Goal: Complete application form

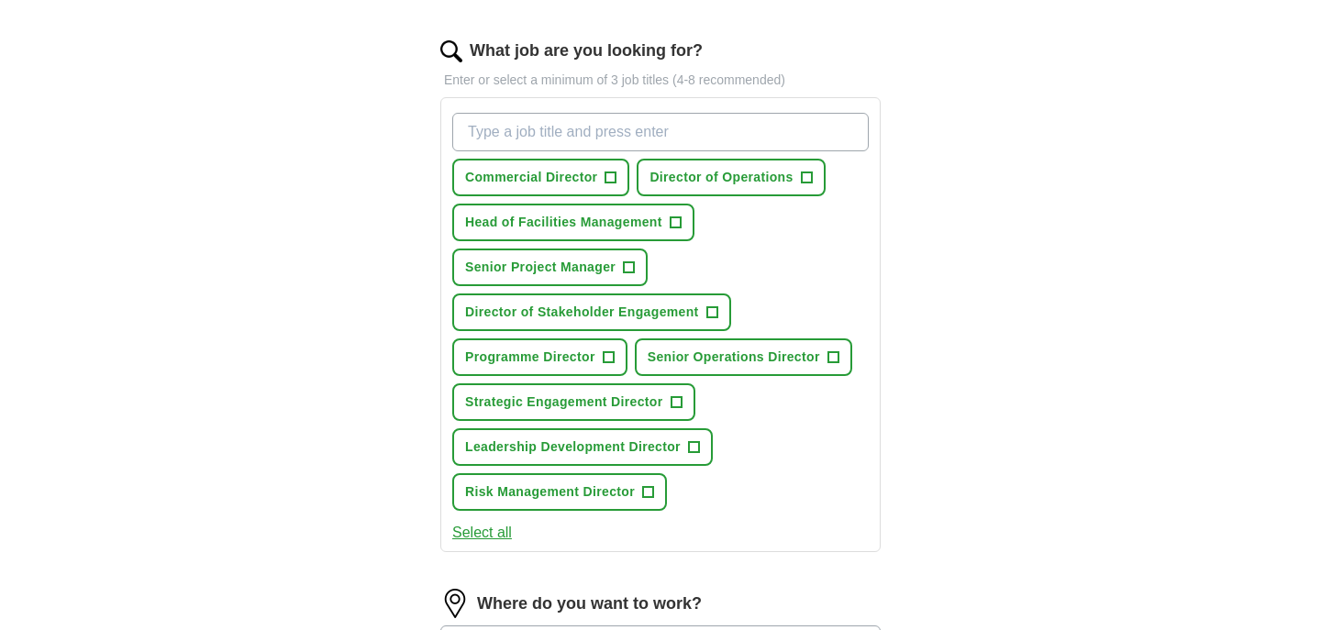
scroll to position [580, 0]
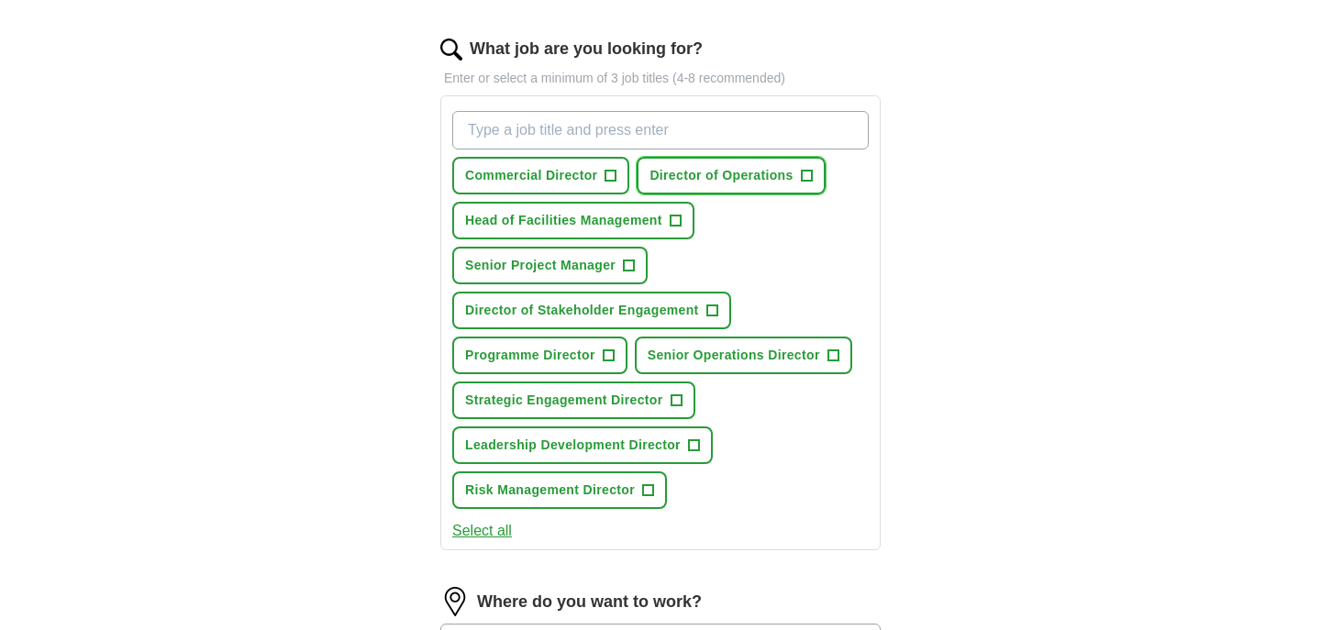
click at [811, 180] on span "+" at bounding box center [806, 176] width 11 height 15
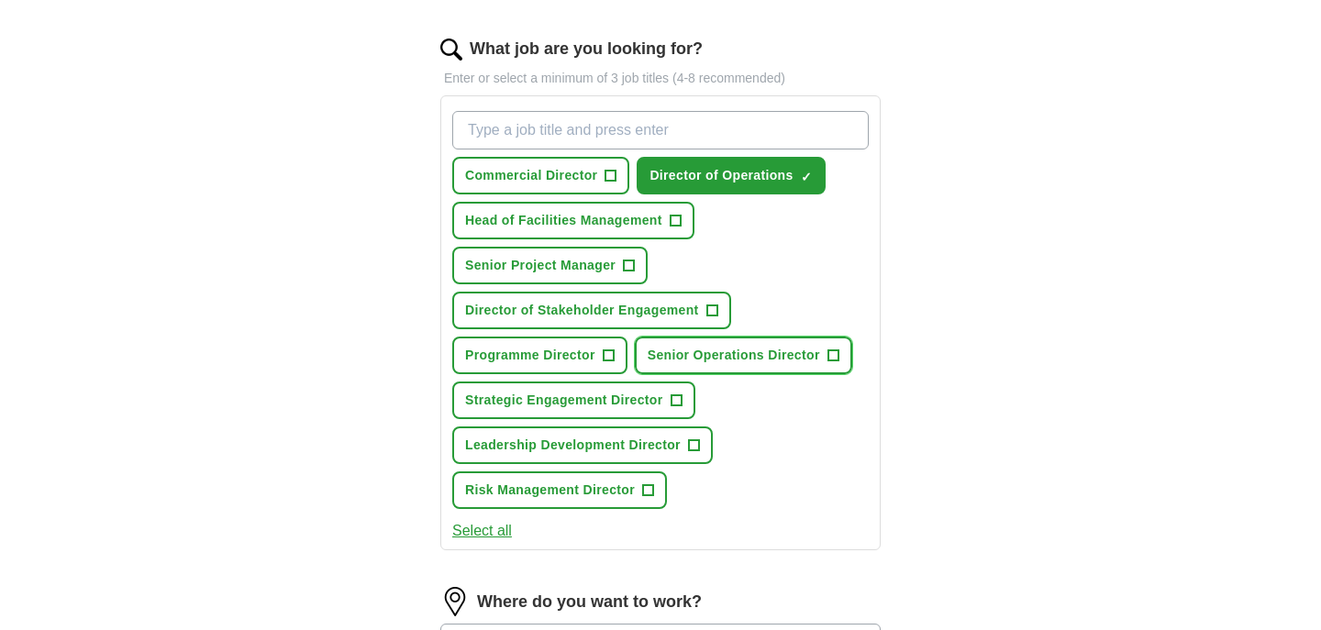
click at [784, 356] on span "Senior Operations Director" at bounding box center [733, 355] width 172 height 19
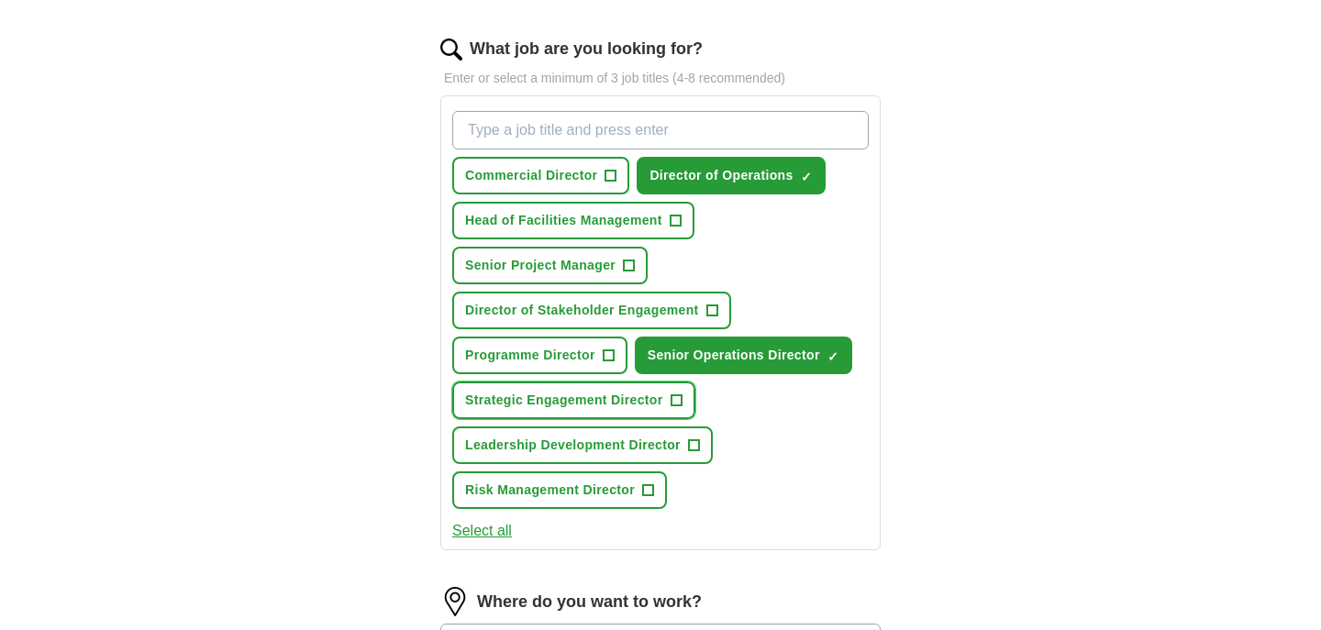
click at [611, 397] on span "Strategic Engagement Director" at bounding box center [564, 400] width 198 height 19
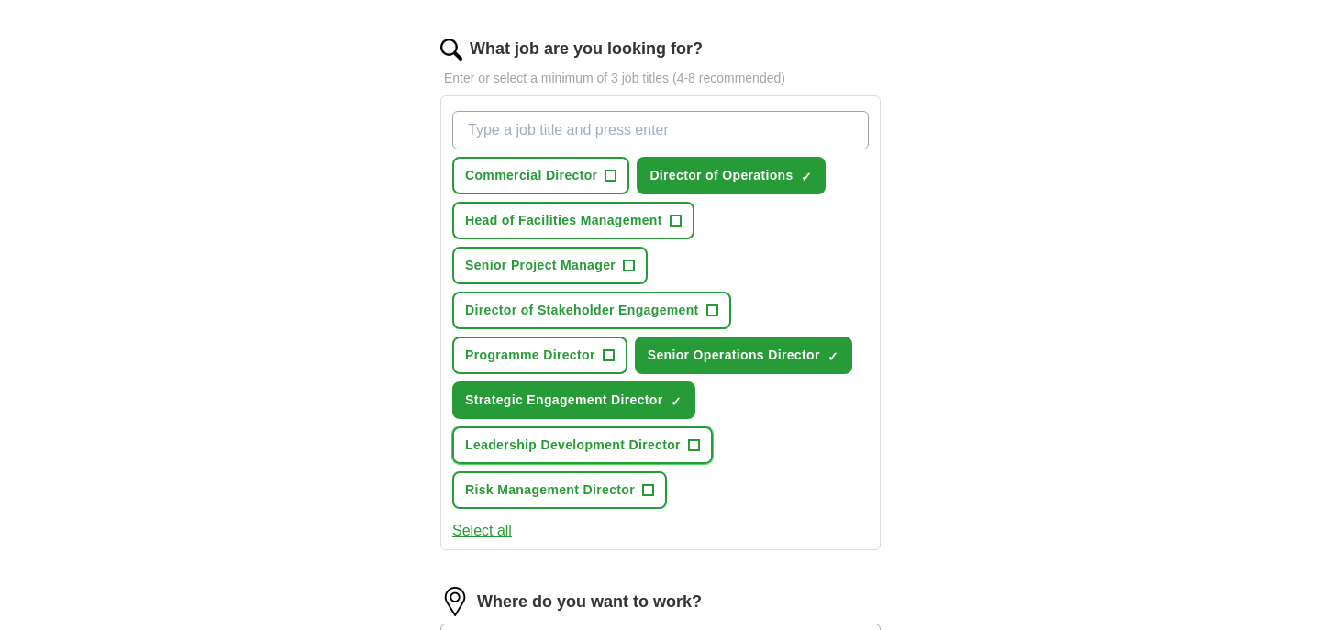
click at [601, 448] on span "Leadership Development Director" at bounding box center [573, 445] width 216 height 19
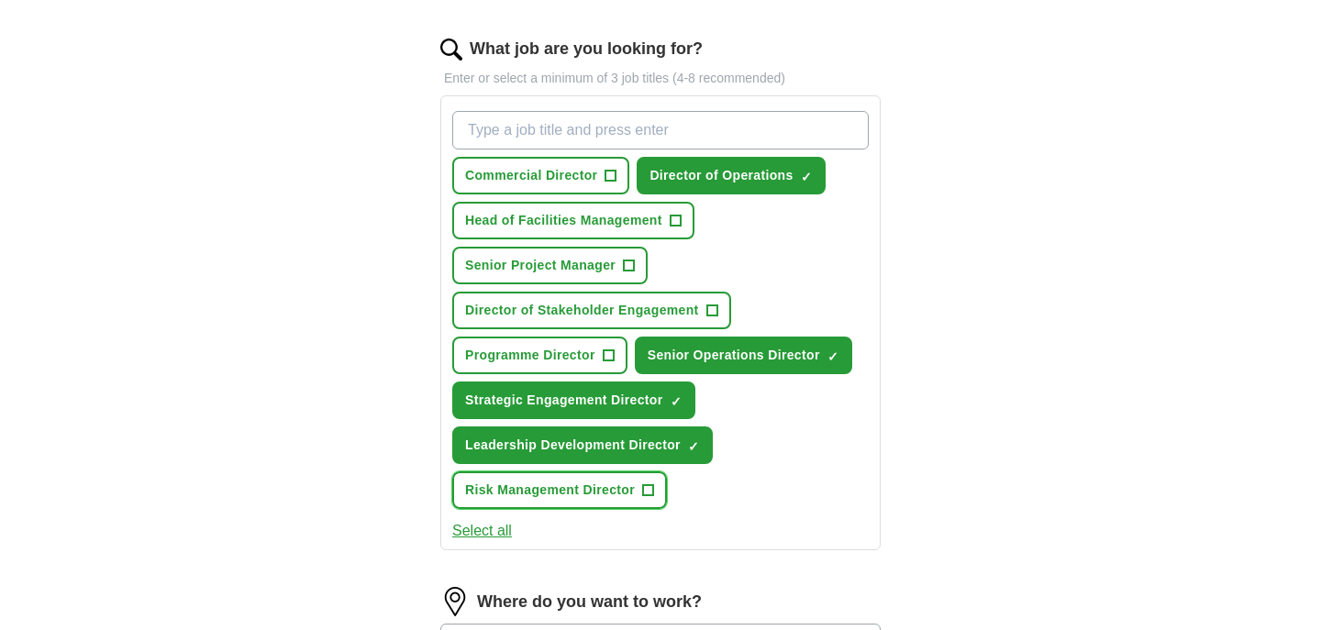
click at [593, 492] on span "Risk Management Director" at bounding box center [550, 490] width 170 height 19
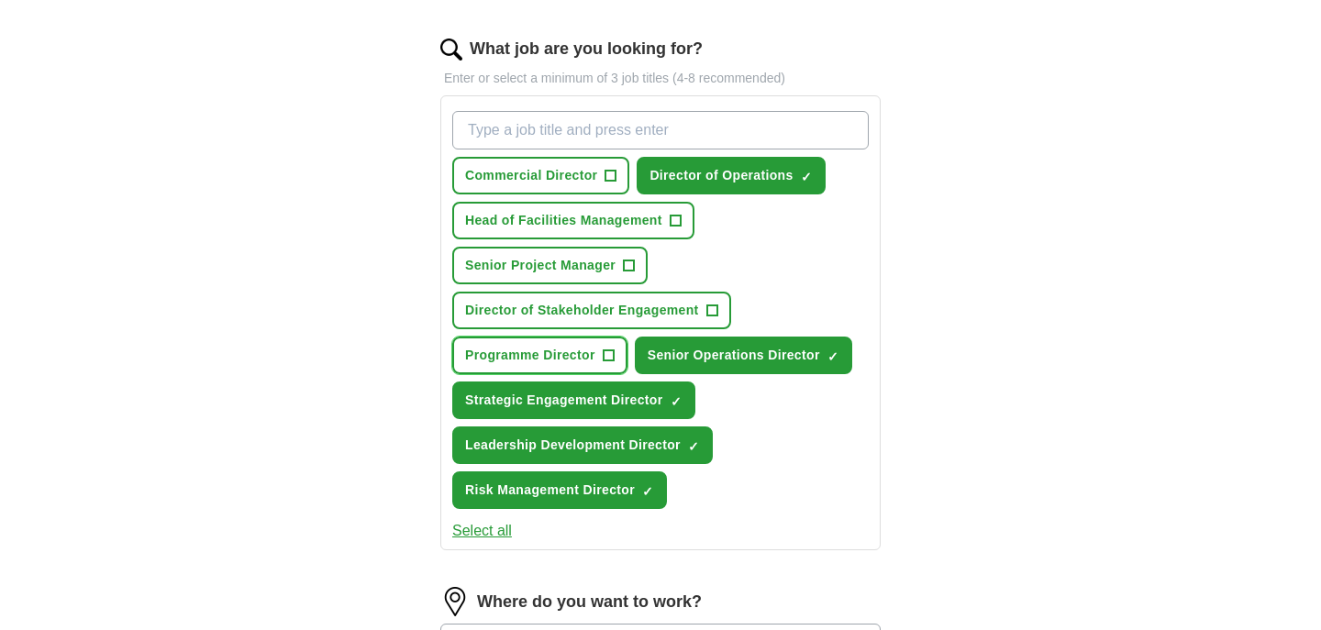
click at [559, 358] on span "Programme Director" at bounding box center [530, 355] width 130 height 19
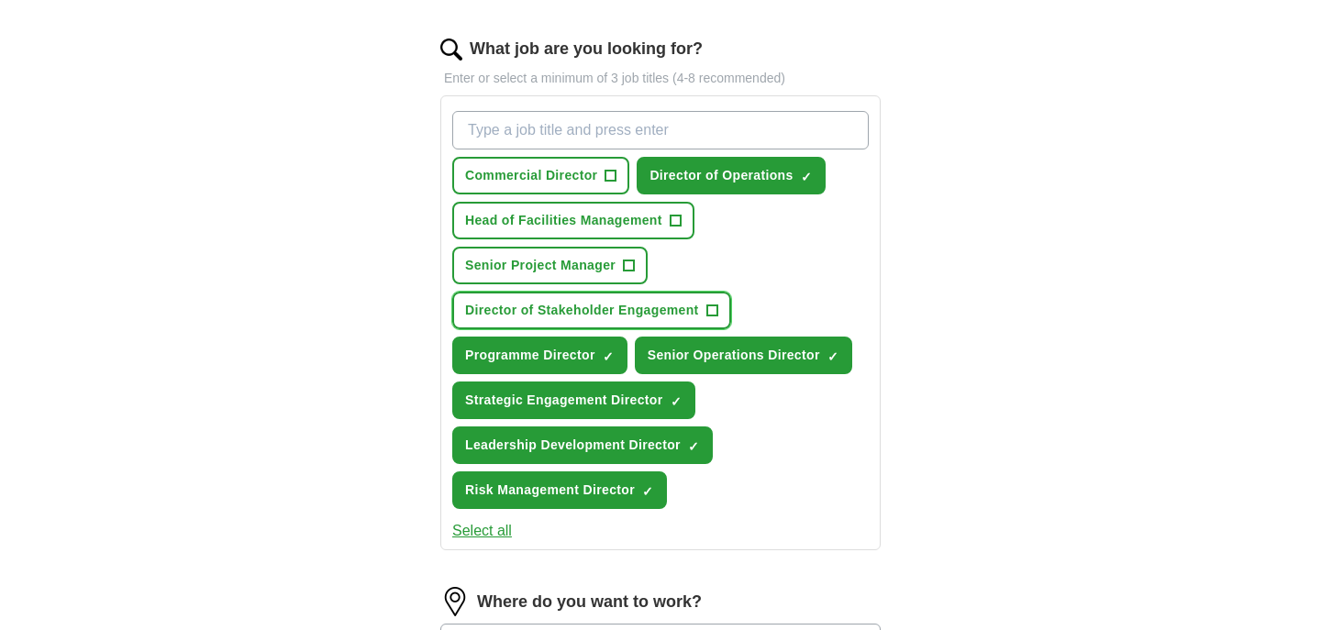
click at [572, 315] on span "Director of Stakeholder Engagement" at bounding box center [582, 310] width 234 height 19
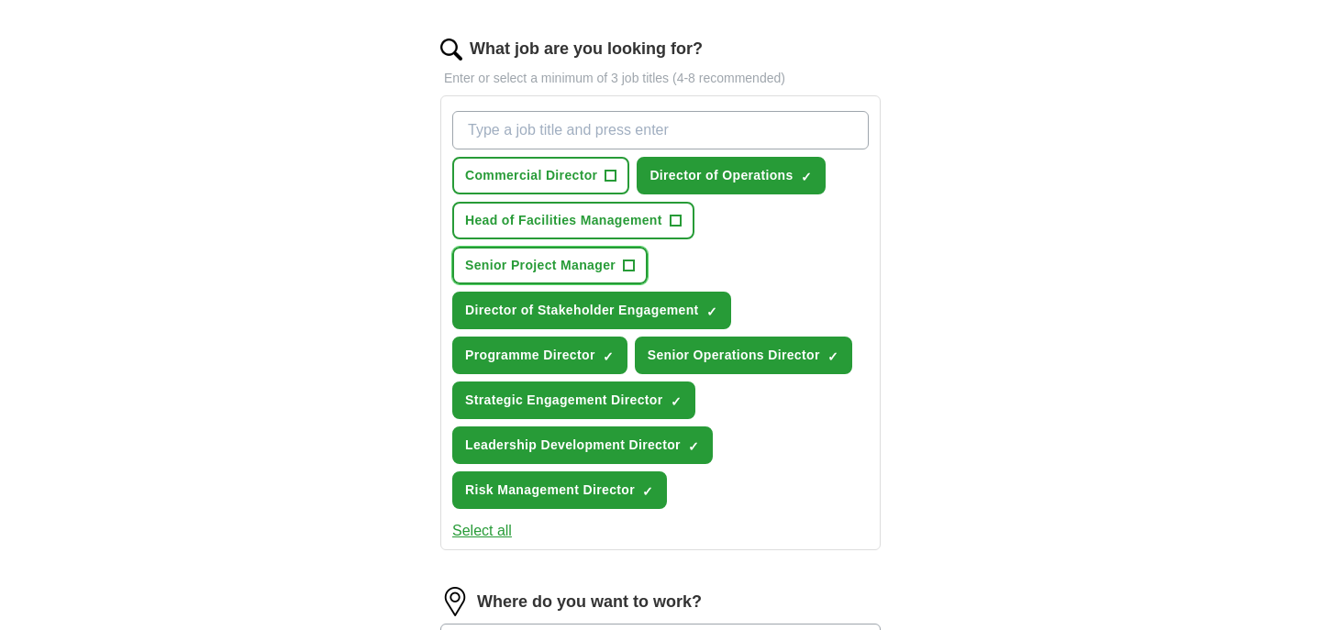
click at [569, 273] on span "Senior Project Manager" at bounding box center [540, 265] width 150 height 19
click at [577, 222] on span "Head of Facilities Management" at bounding box center [563, 220] width 197 height 19
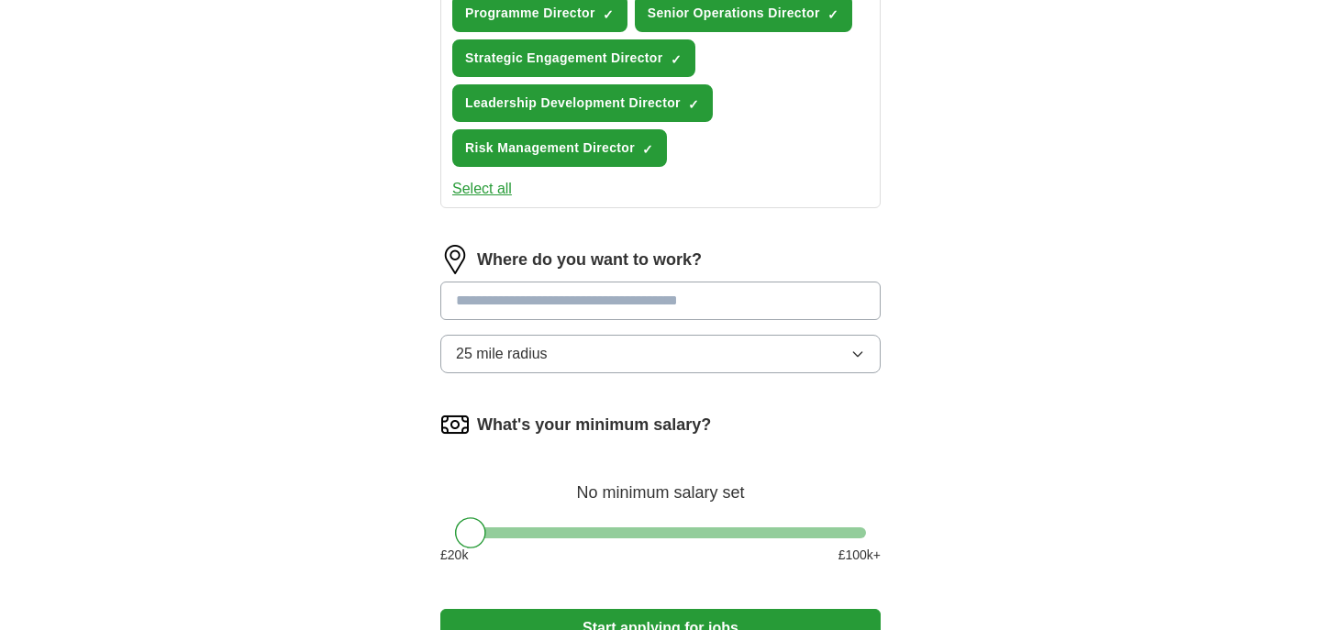
scroll to position [974, 0]
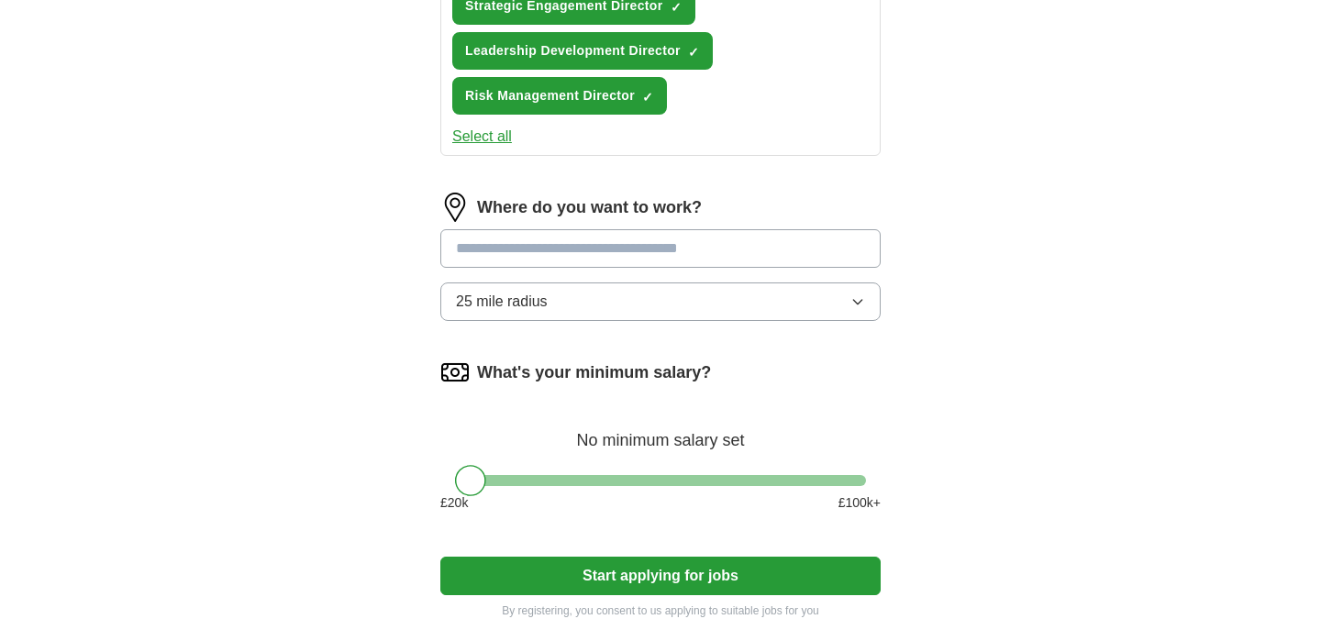
click at [605, 253] on input at bounding box center [660, 248] width 440 height 39
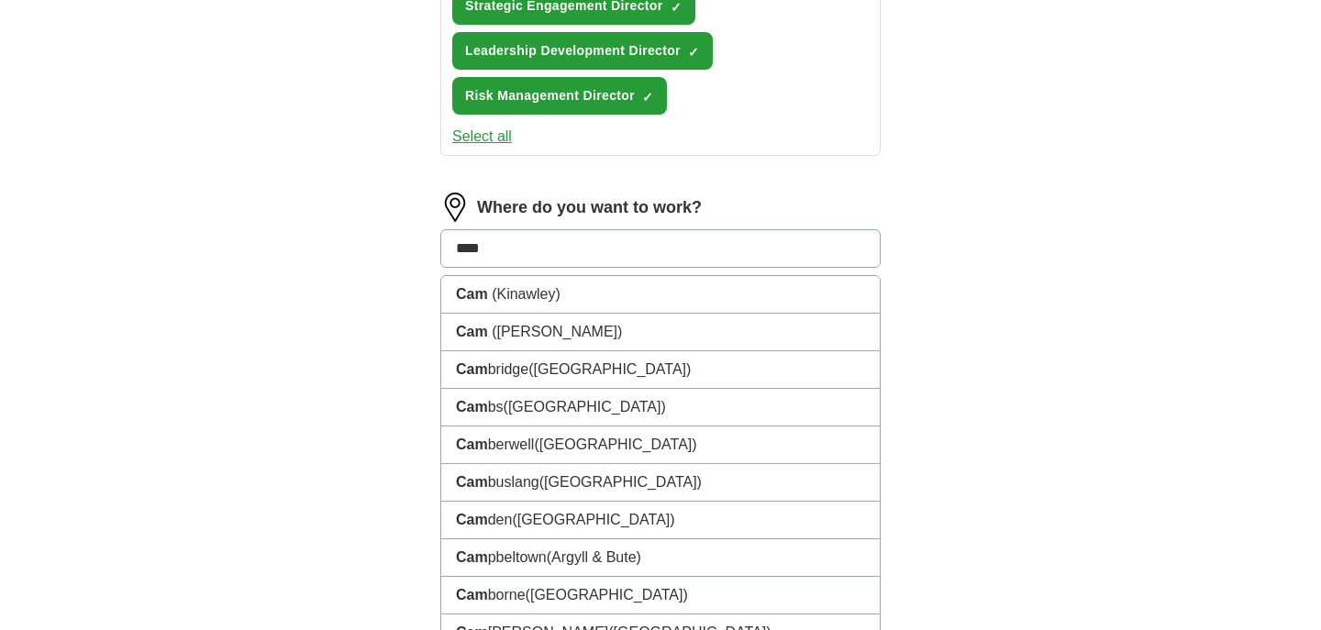
type input "*****"
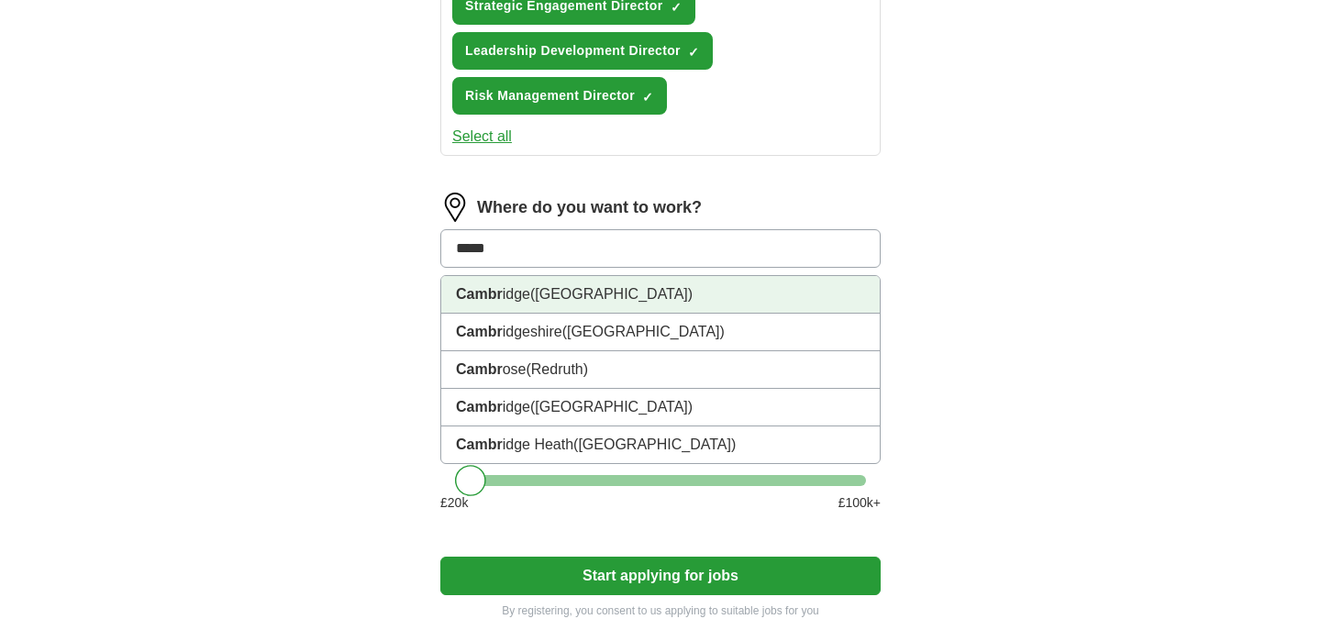
click at [595, 295] on span "([GEOGRAPHIC_DATA])" at bounding box center [611, 294] width 162 height 16
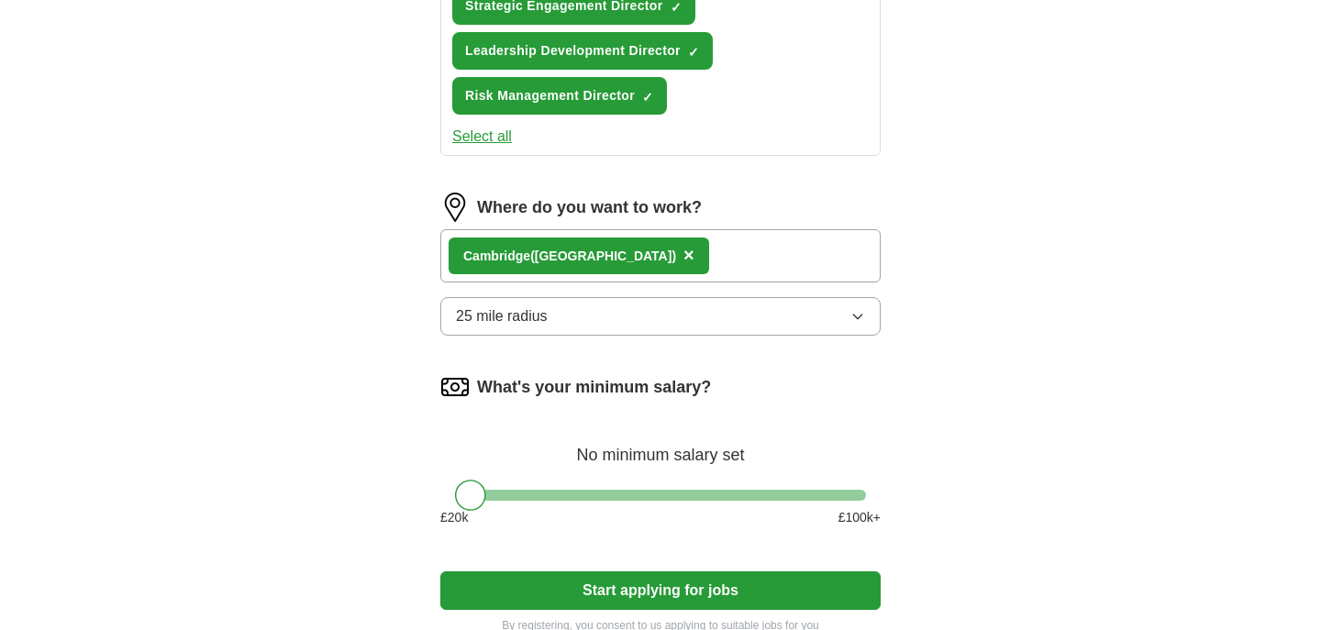
click at [853, 325] on button "25 mile radius" at bounding box center [660, 316] width 440 height 39
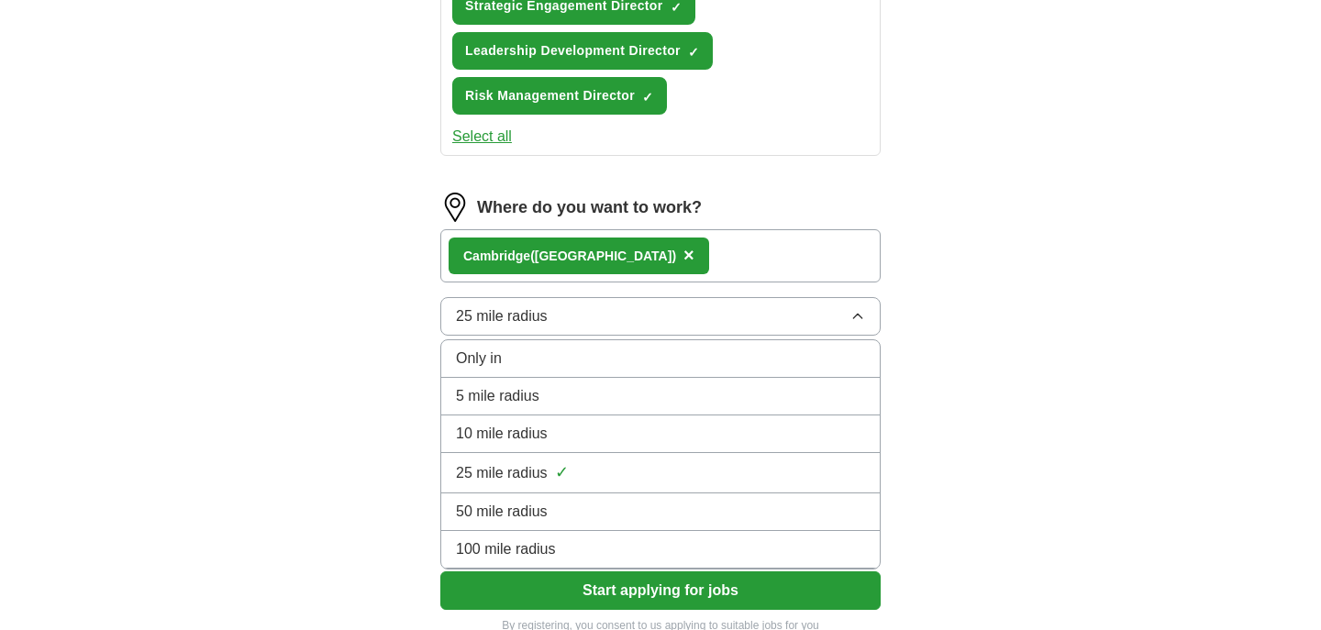
click at [541, 502] on span "50 mile radius" at bounding box center [502, 512] width 92 height 22
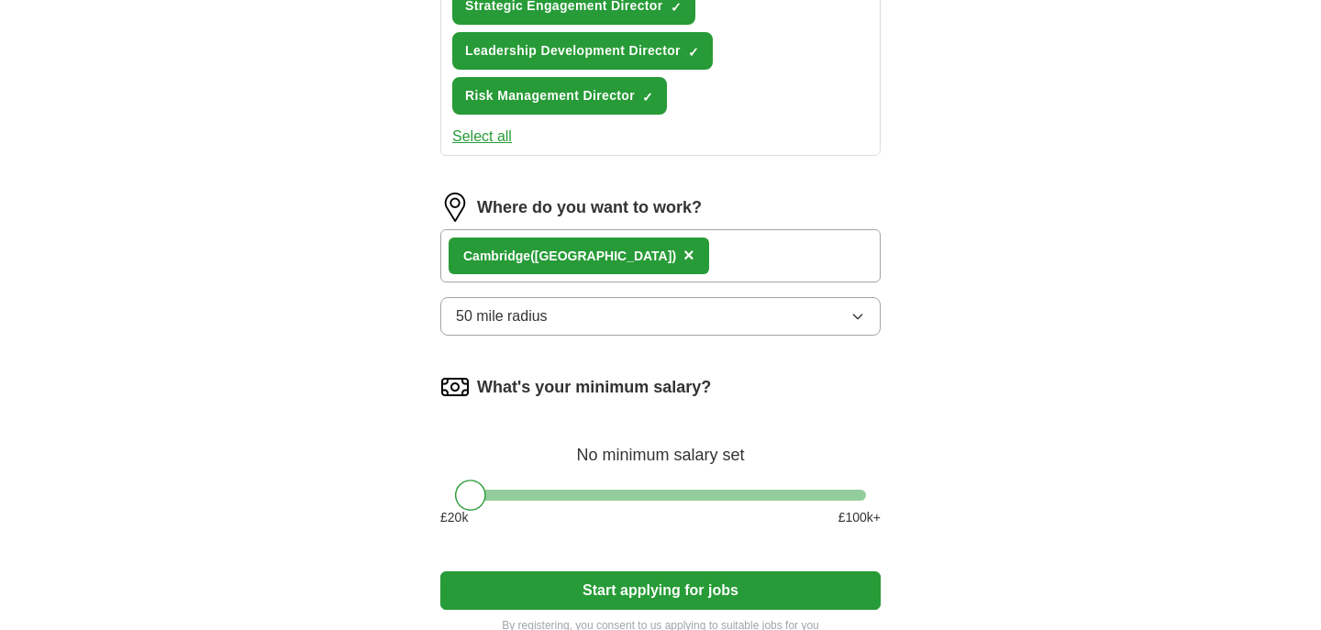
click at [860, 324] on button "50 mile radius" at bounding box center [660, 316] width 440 height 39
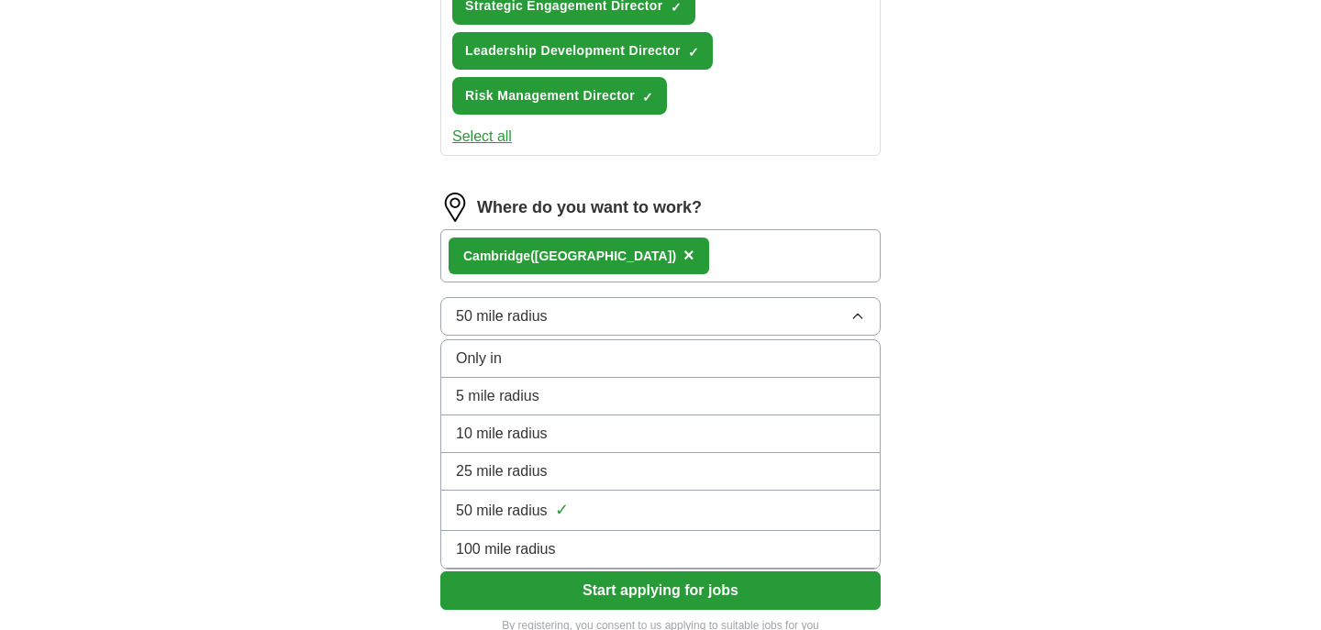
click at [677, 469] on div "25 mile radius" at bounding box center [660, 471] width 409 height 22
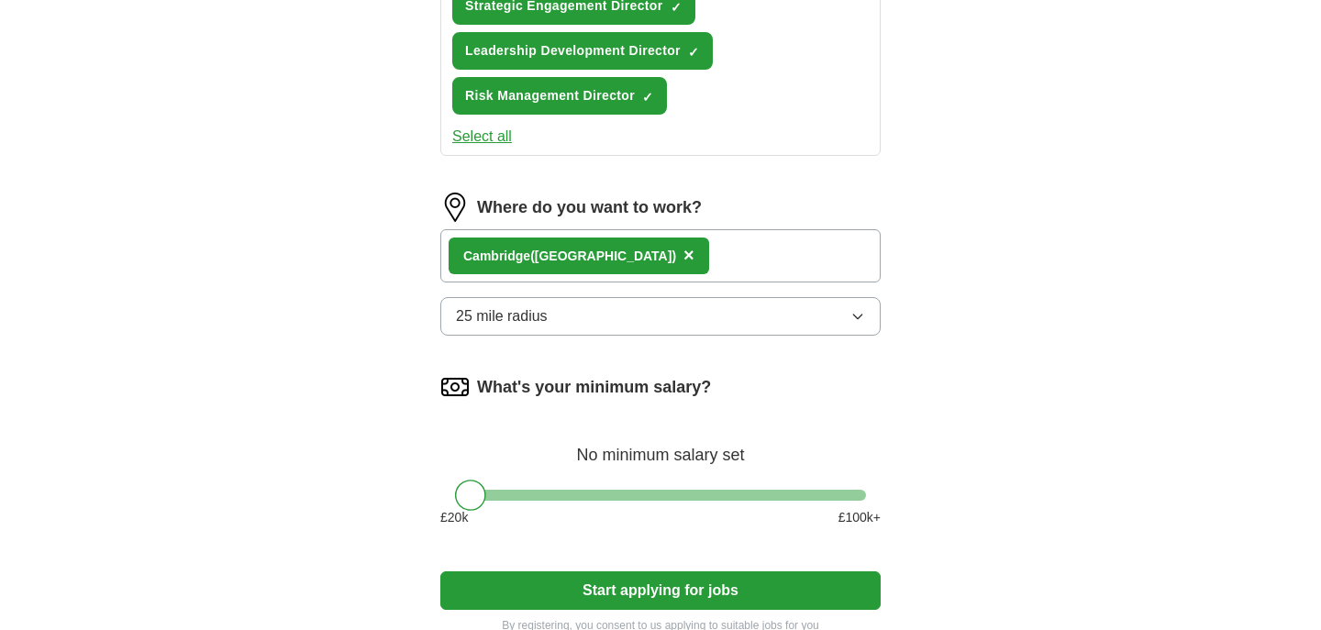
click at [750, 265] on div "Cambr idge ([GEOGRAPHIC_DATA]) ×" at bounding box center [660, 255] width 440 height 53
click at [738, 253] on div "Cambr idge ([GEOGRAPHIC_DATA]) ×" at bounding box center [660, 255] width 440 height 53
click at [859, 318] on icon "button" at bounding box center [857, 316] width 15 height 15
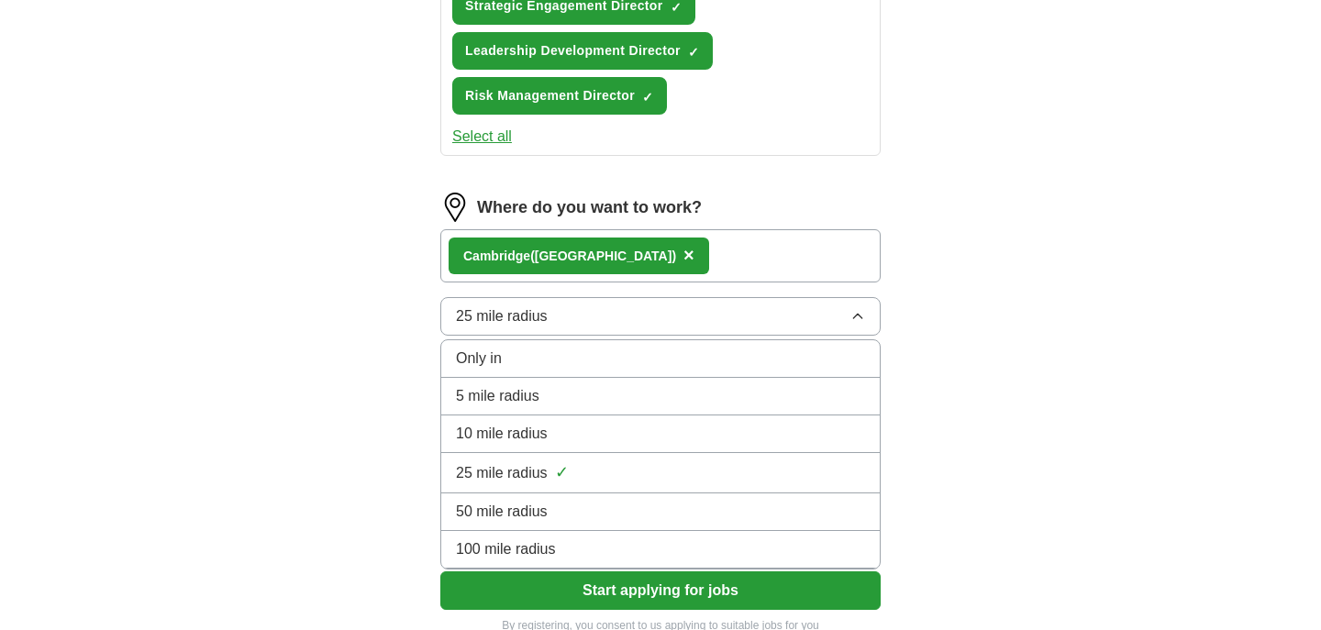
click at [742, 505] on div "50 mile radius" at bounding box center [660, 512] width 409 height 22
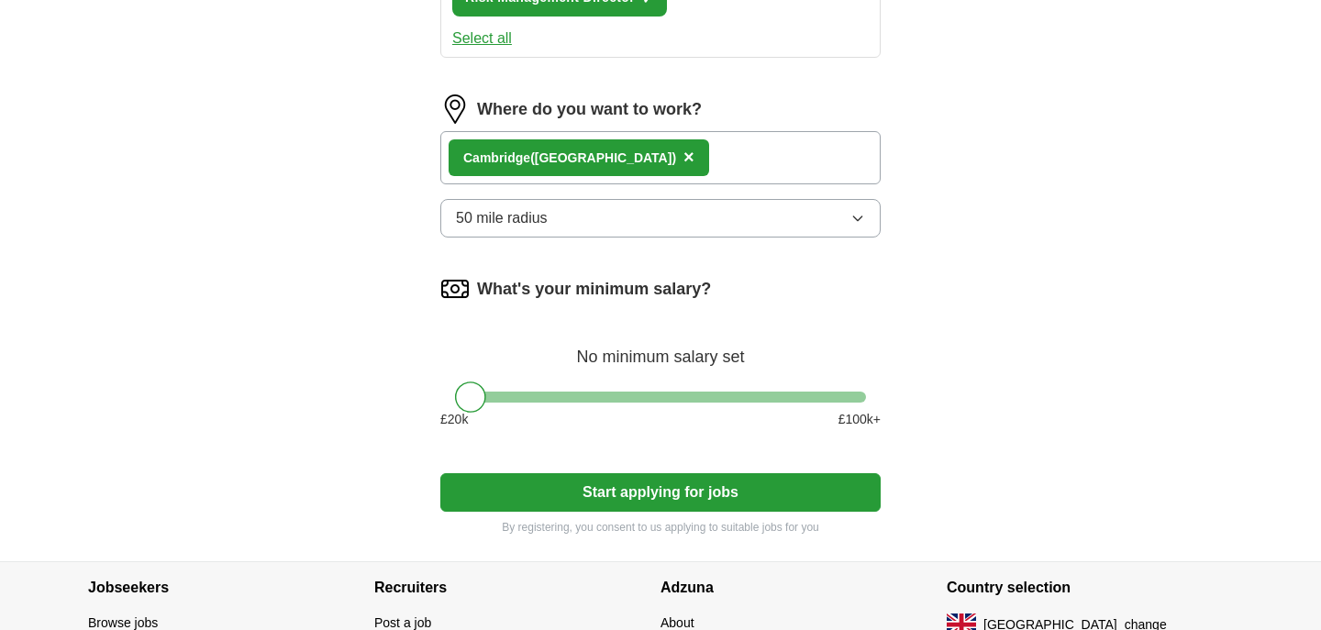
scroll to position [1102, 0]
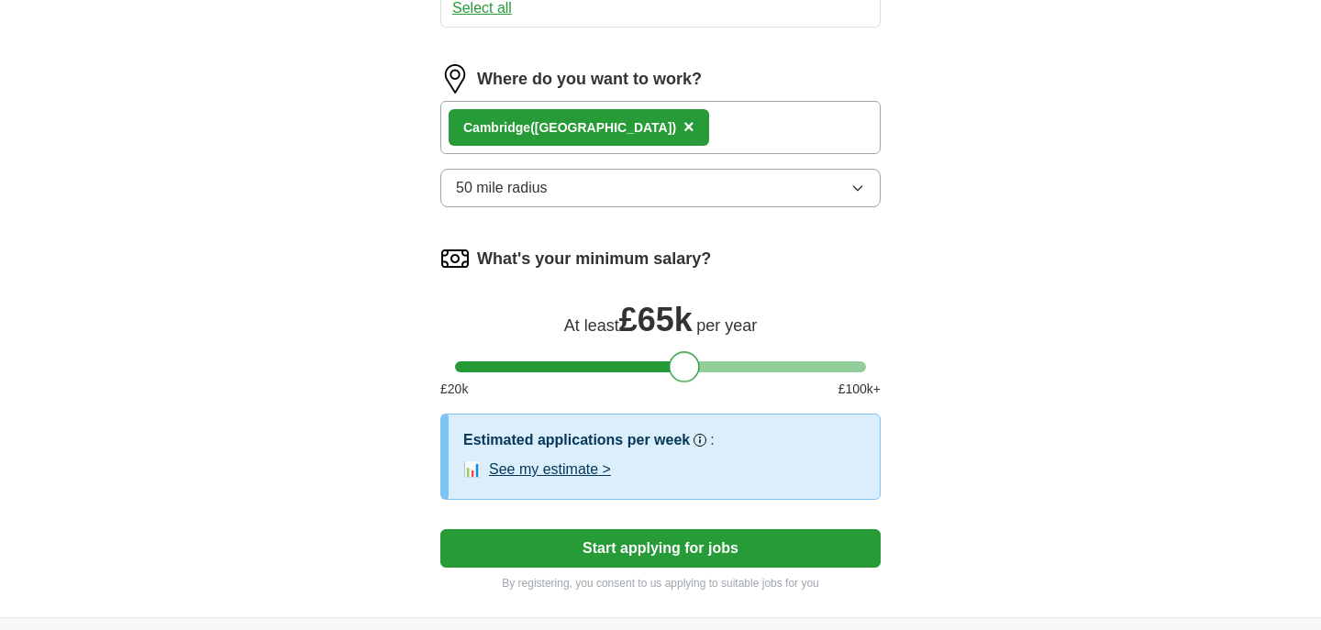
drag, startPoint x: 462, startPoint y: 371, endPoint x: 681, endPoint y: 365, distance: 219.3
click at [681, 365] on div at bounding box center [684, 366] width 31 height 31
drag, startPoint x: 681, startPoint y: 365, endPoint x: 772, endPoint y: 366, distance: 90.8
click at [772, 366] on div at bounding box center [779, 366] width 31 height 31
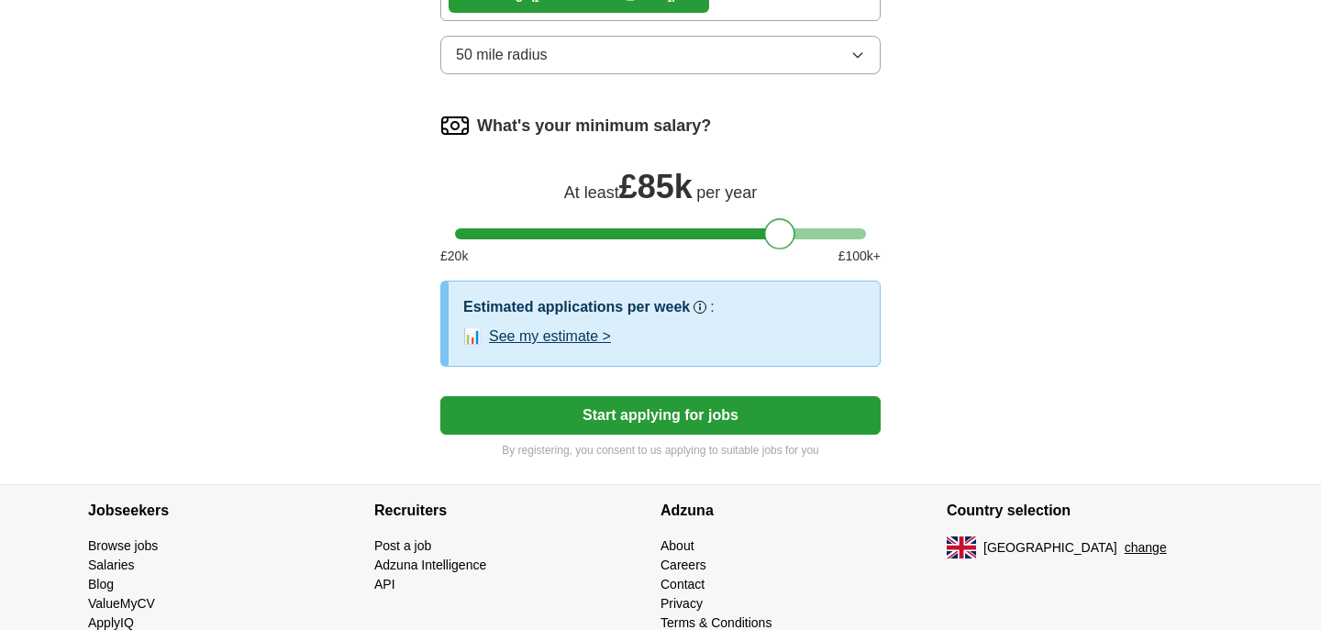
scroll to position [1238, 0]
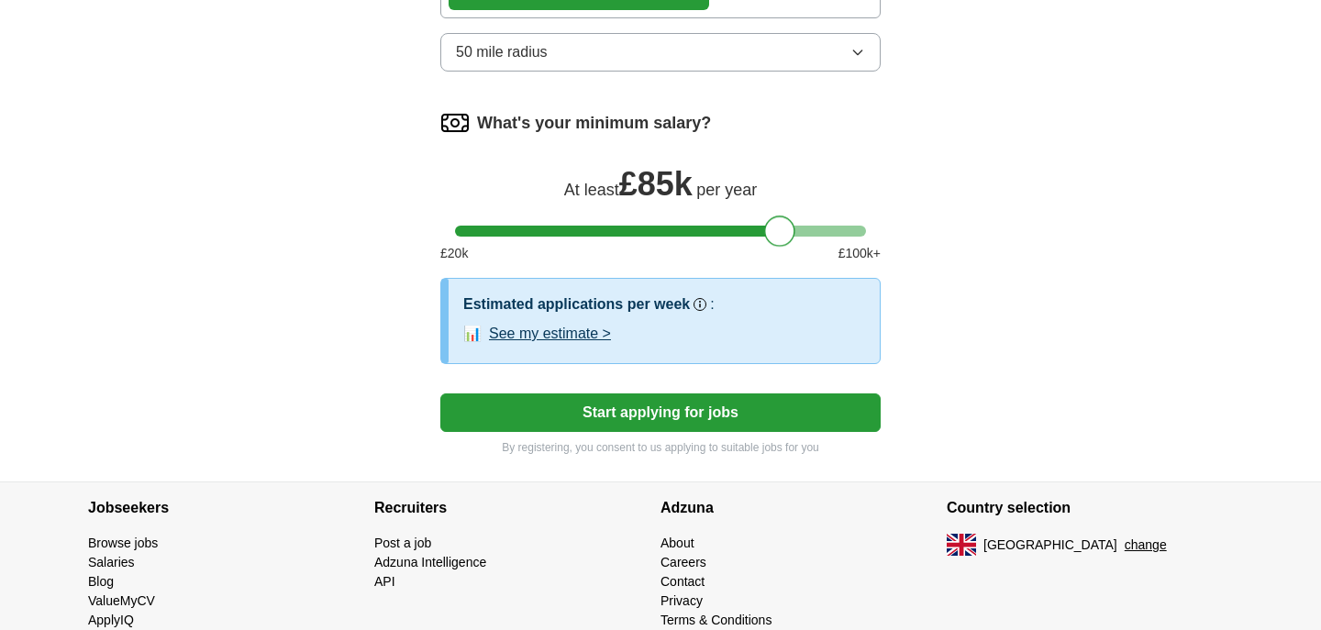
click at [523, 338] on button "See my estimate >" at bounding box center [550, 334] width 122 height 22
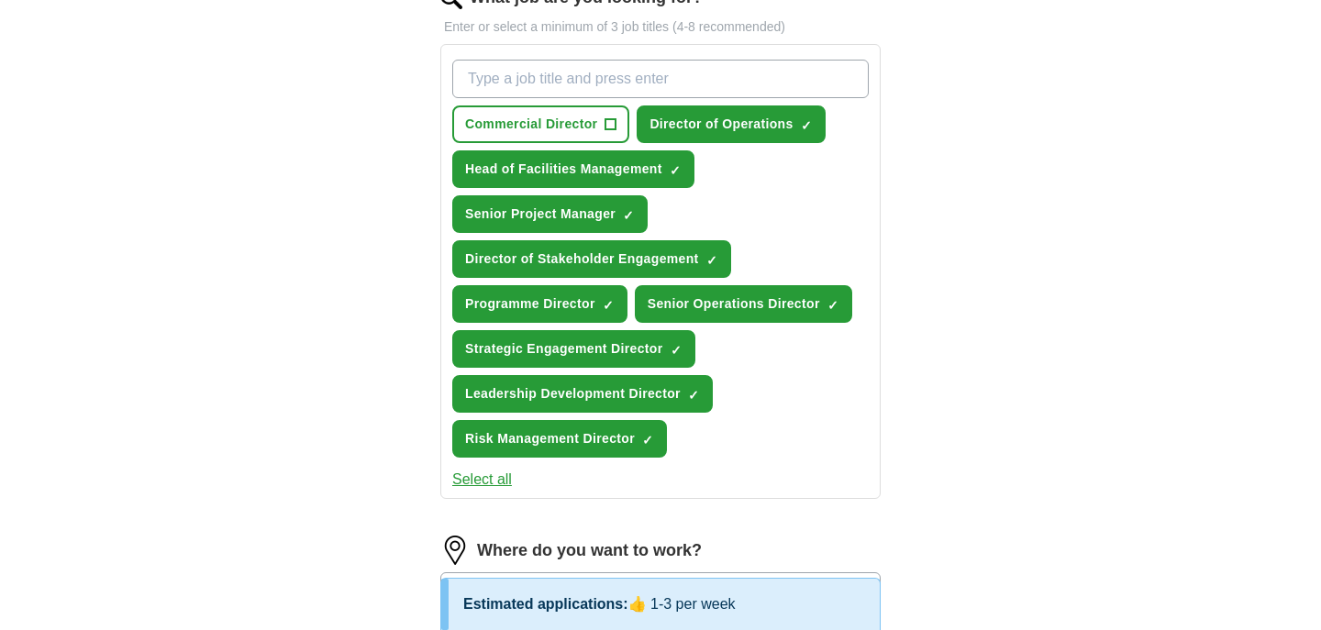
scroll to position [620, 0]
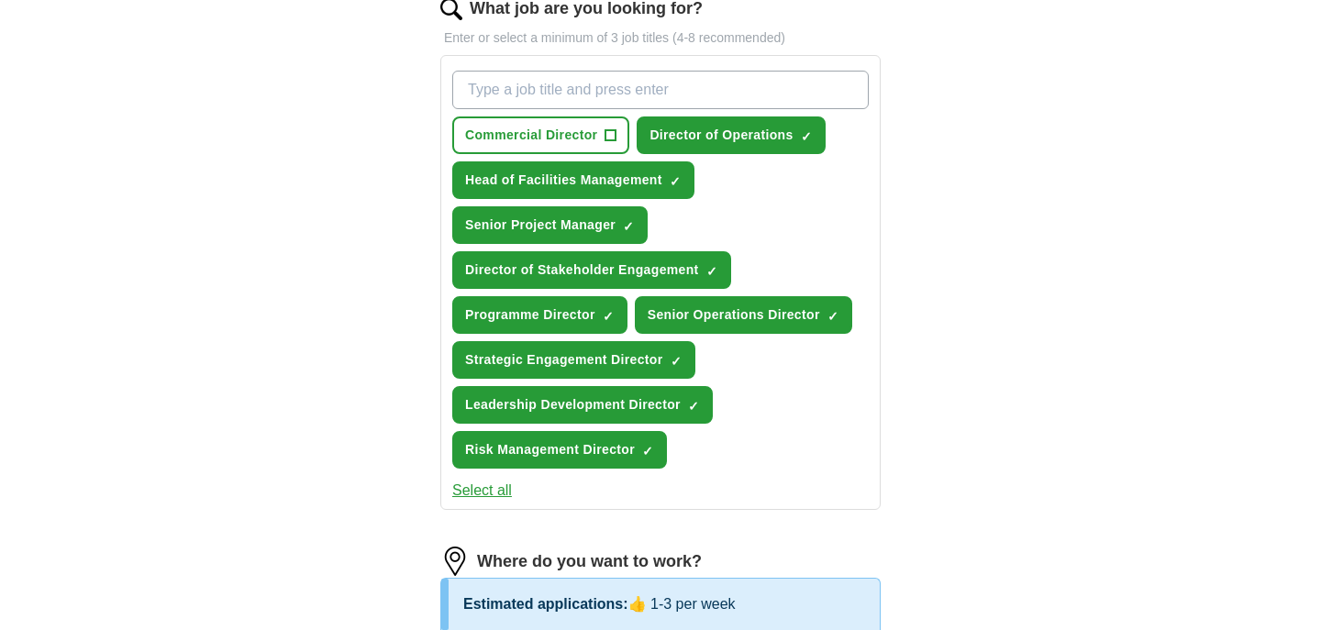
click at [616, 89] on input "What job are you looking for?" at bounding box center [660, 90] width 416 height 39
type input "defence"
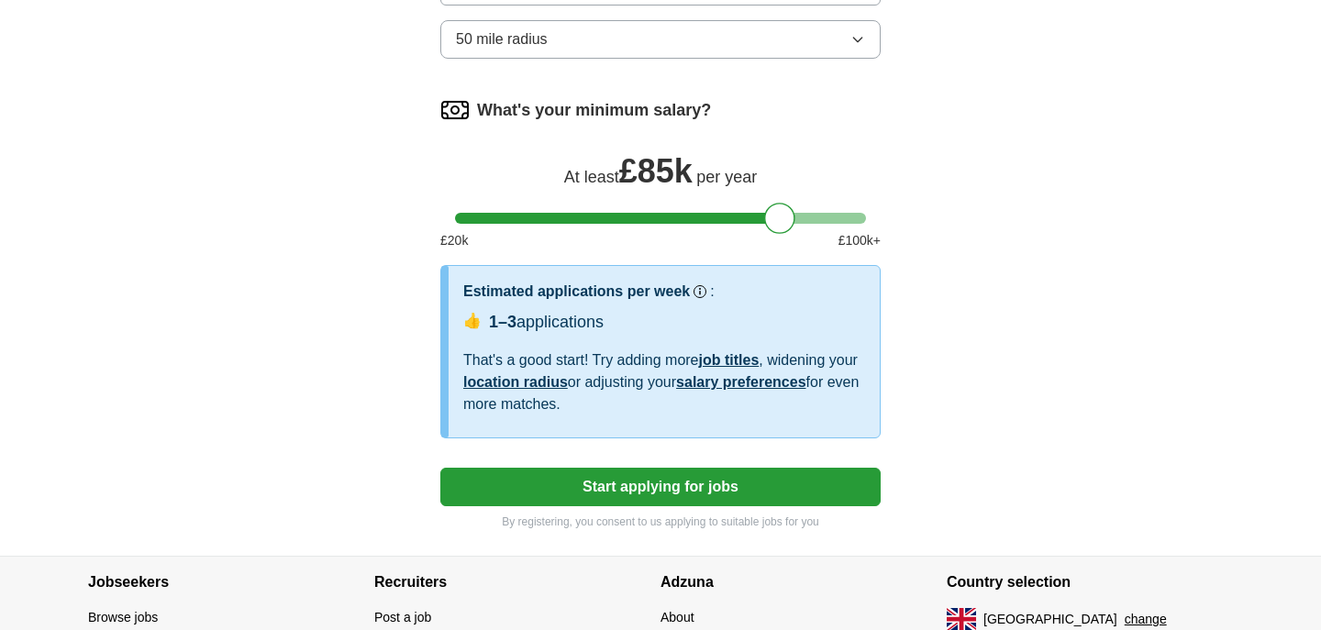
scroll to position [1311, 0]
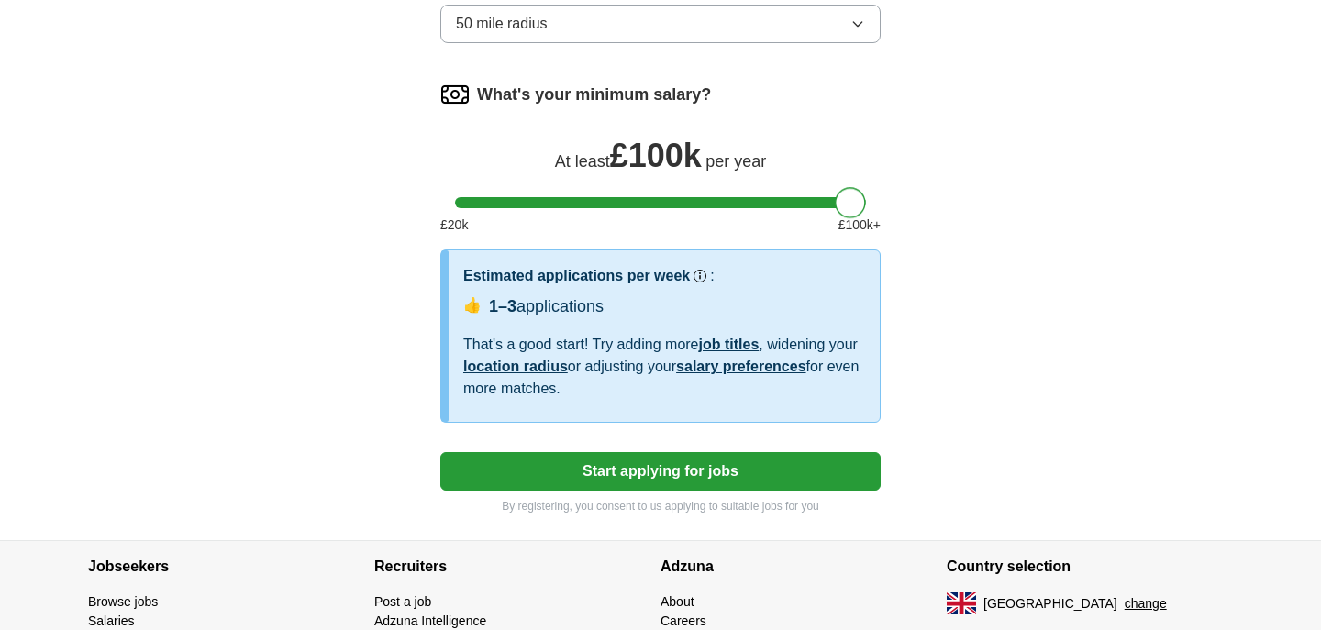
drag, startPoint x: 782, startPoint y: 205, endPoint x: 892, endPoint y: 209, distance: 110.1
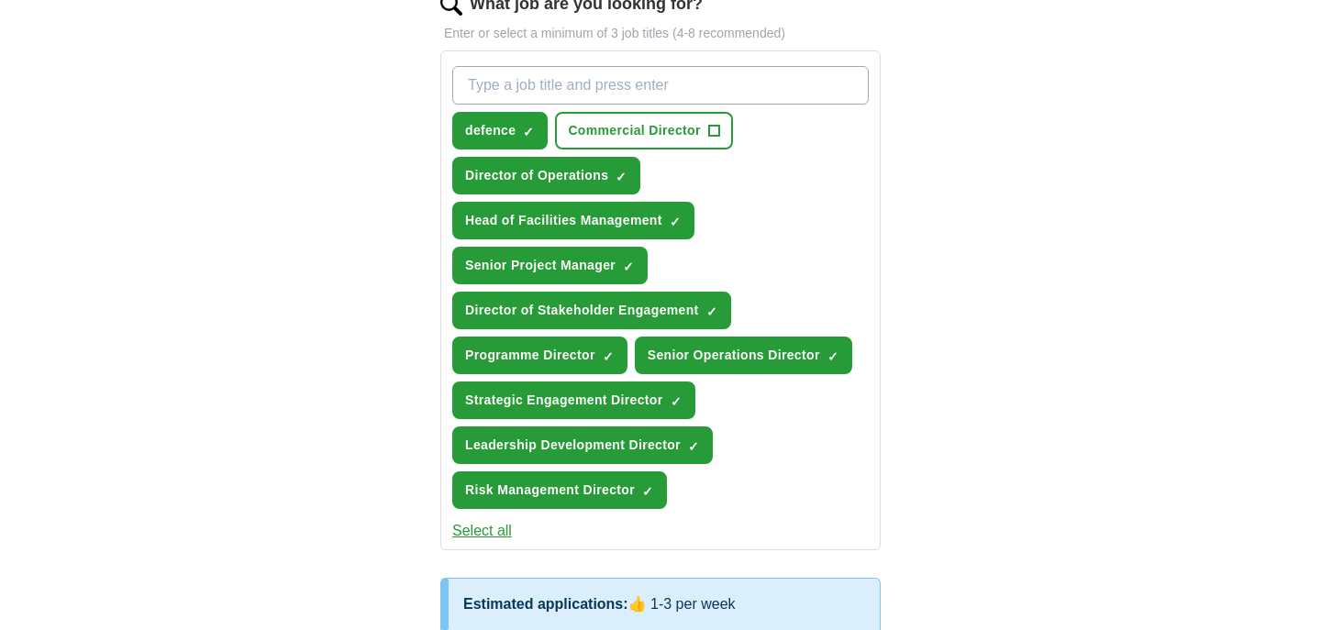
scroll to position [623, 0]
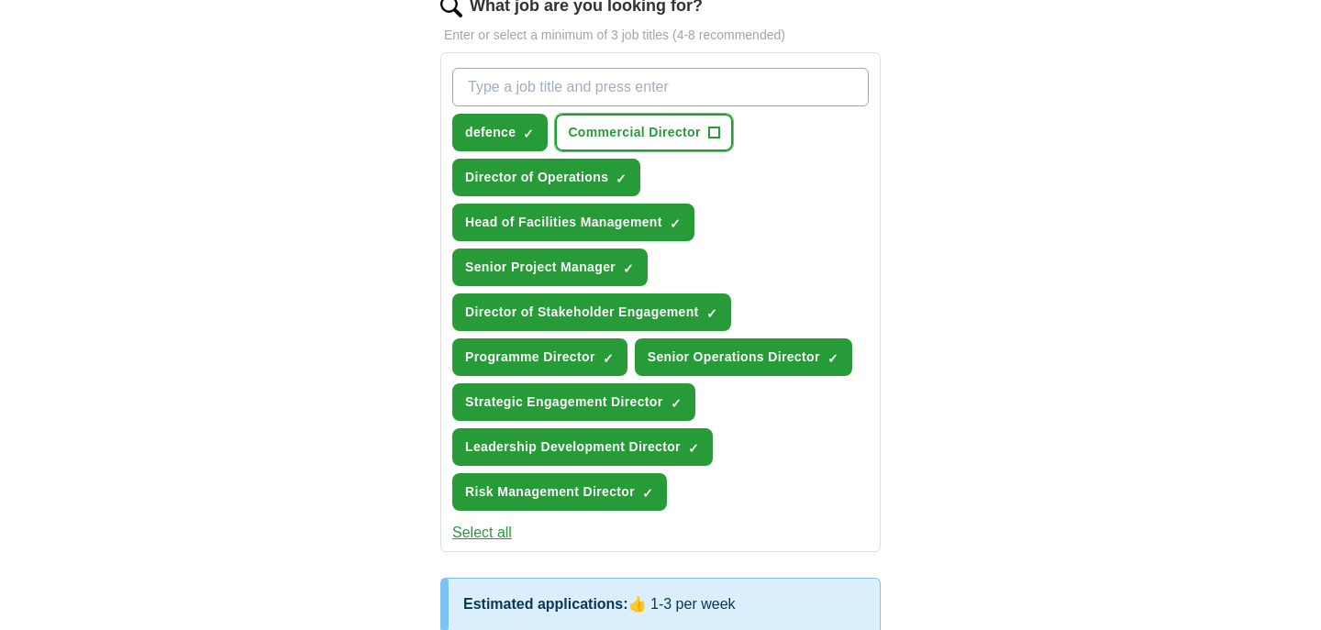
click at [714, 134] on span "+" at bounding box center [713, 133] width 11 height 15
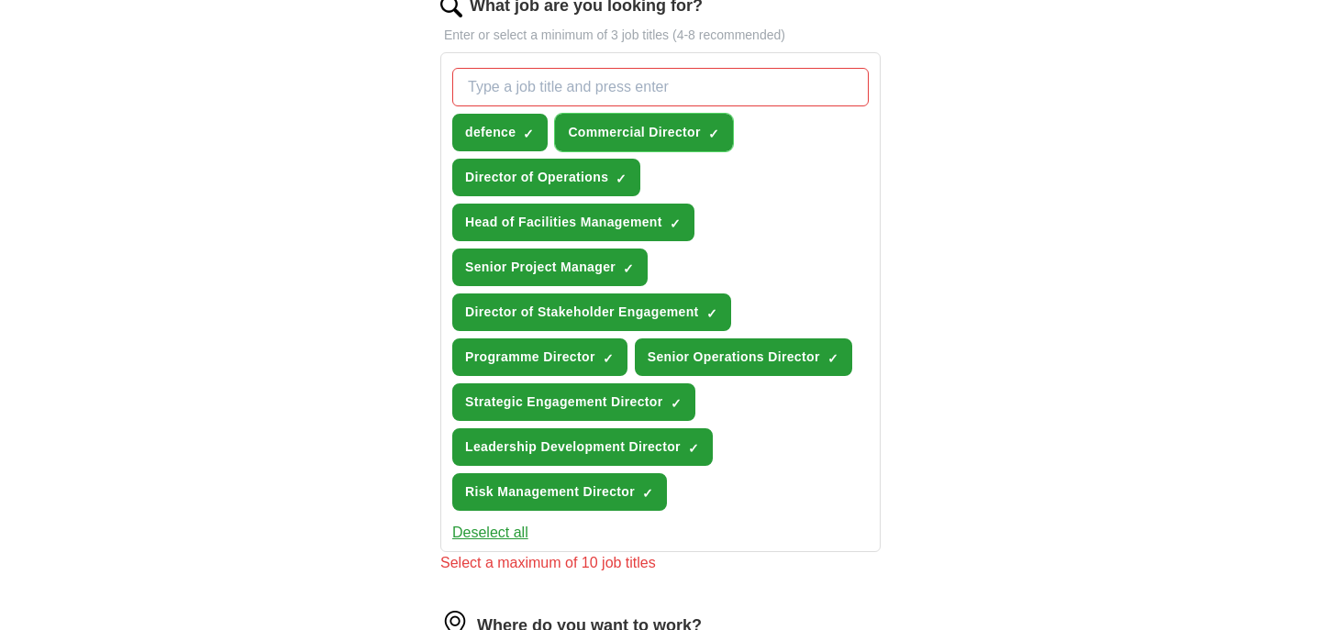
click at [0, 0] on span "×" at bounding box center [0, 0] width 0 height 0
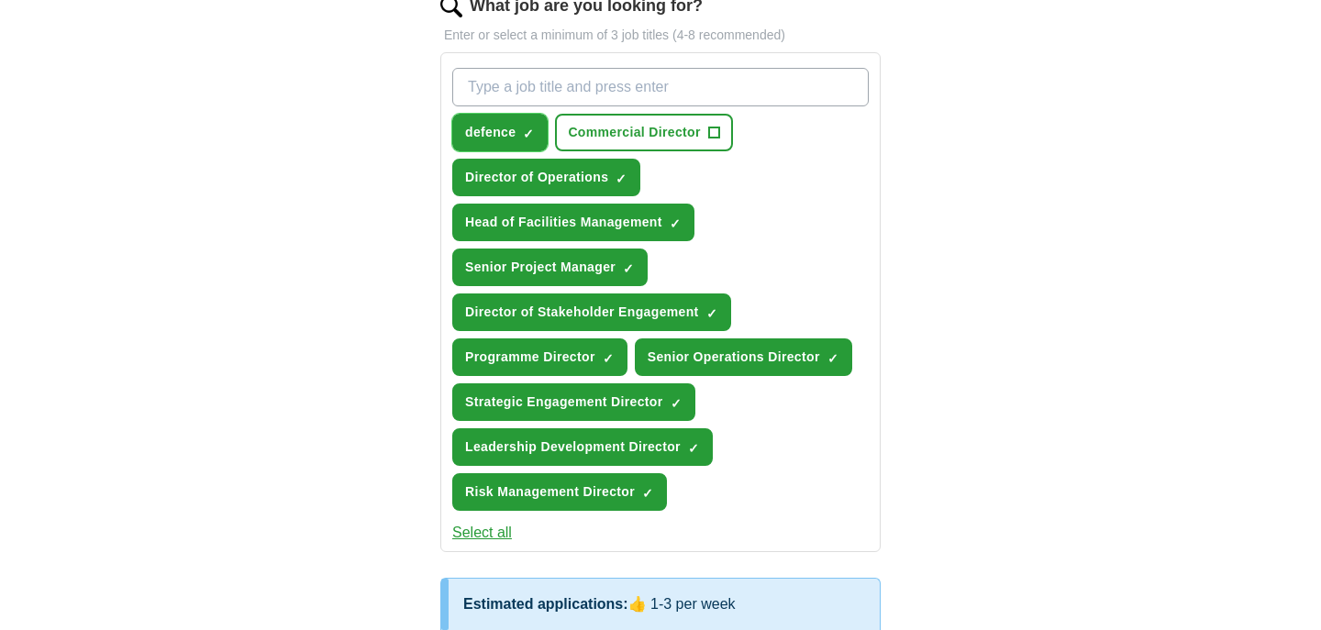
click at [499, 133] on span "defence" at bounding box center [490, 132] width 50 height 19
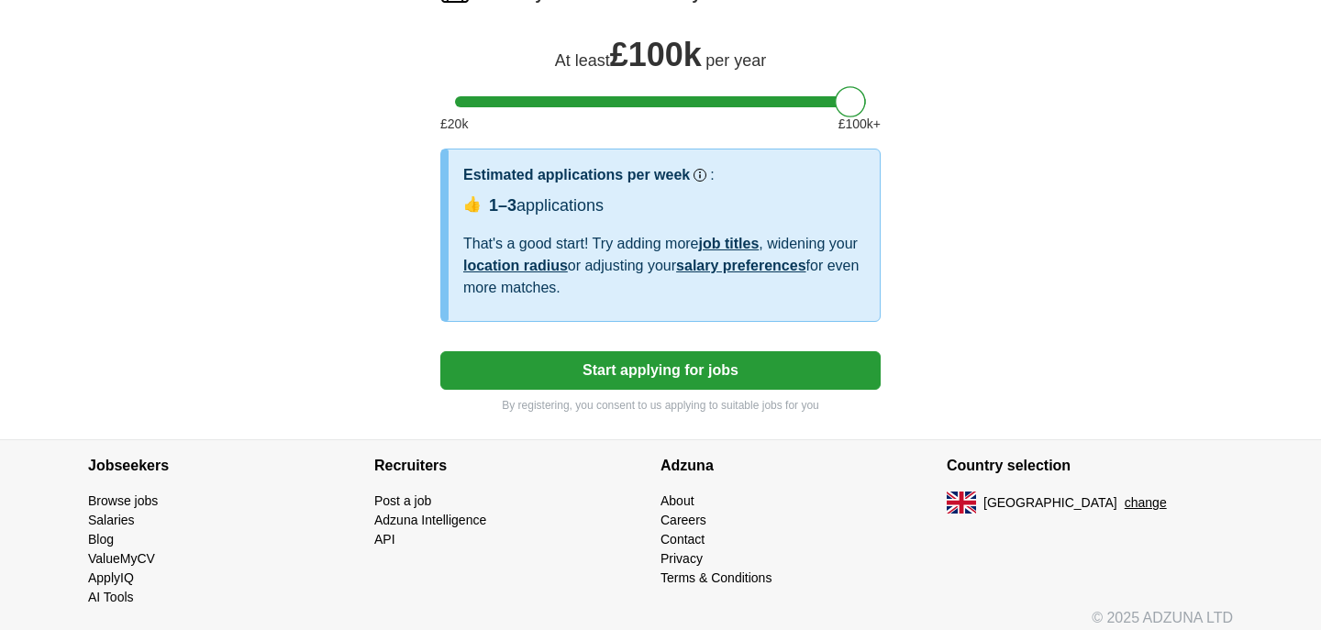
scroll to position [1427, 0]
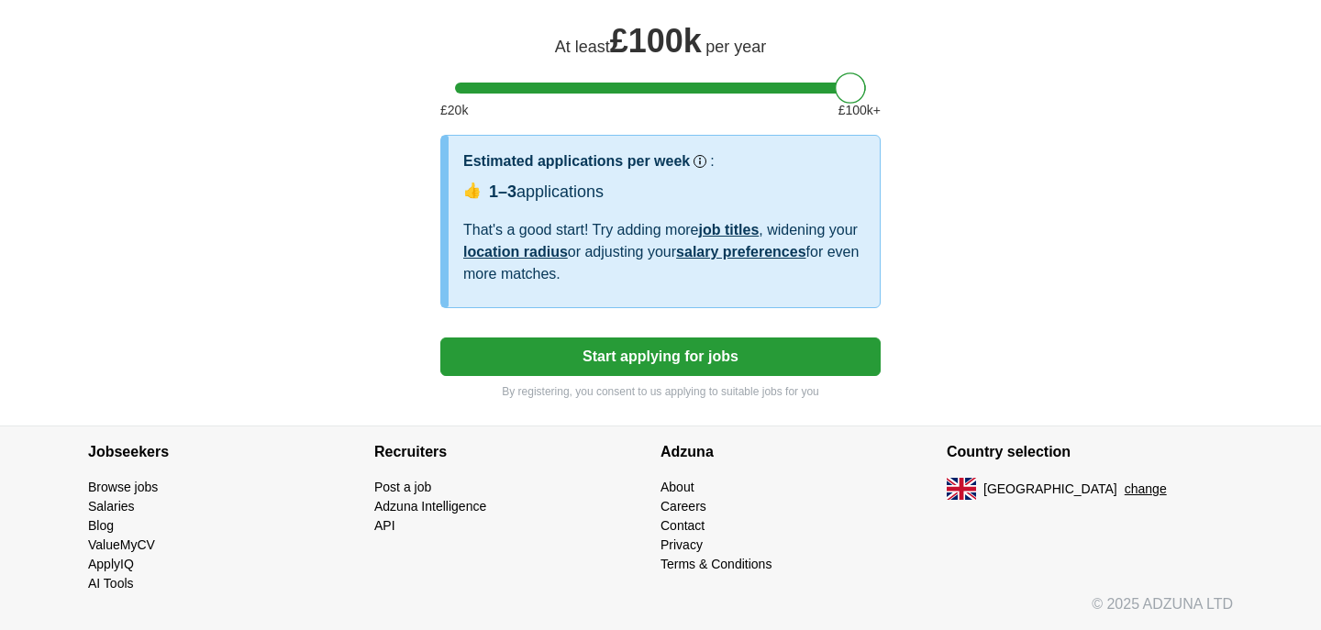
click at [707, 354] on button "Start applying for jobs" at bounding box center [660, 356] width 440 height 39
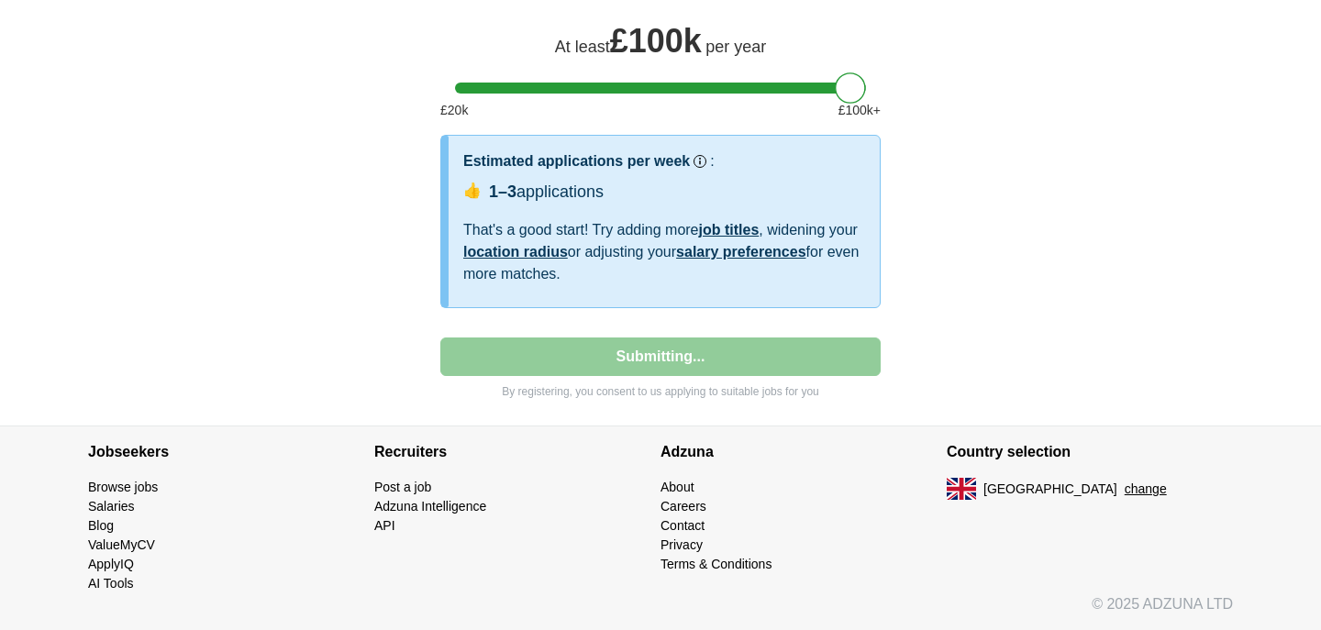
select select "**"
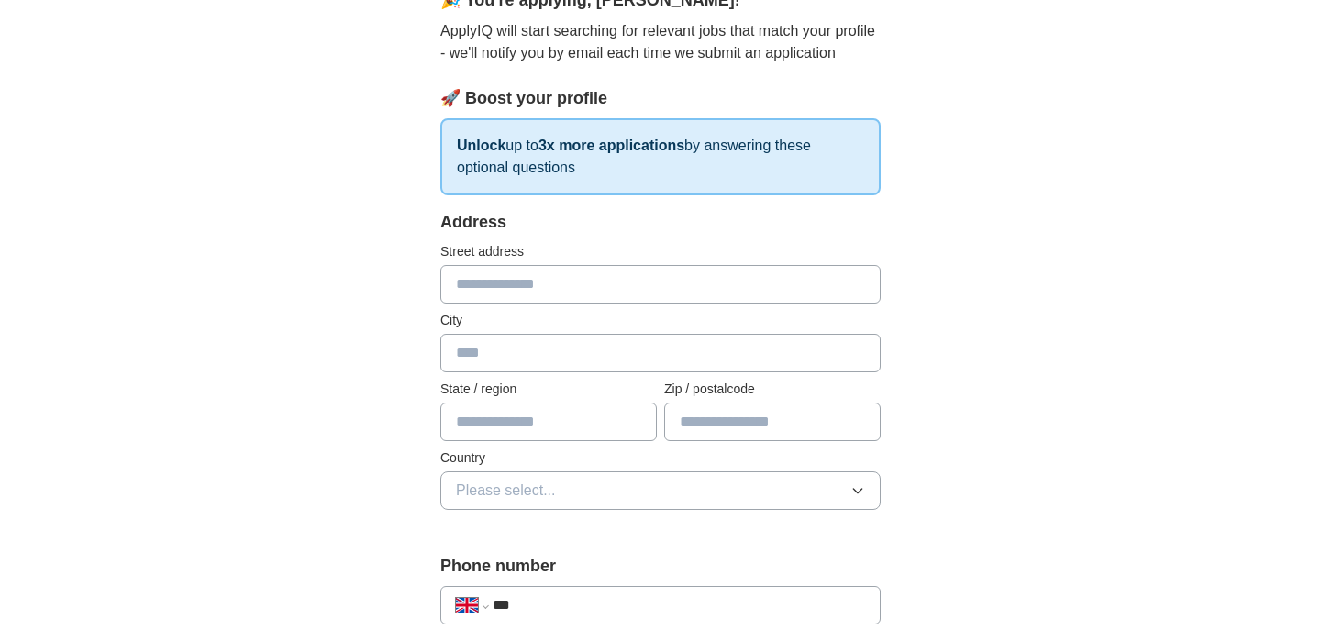
scroll to position [193, 0]
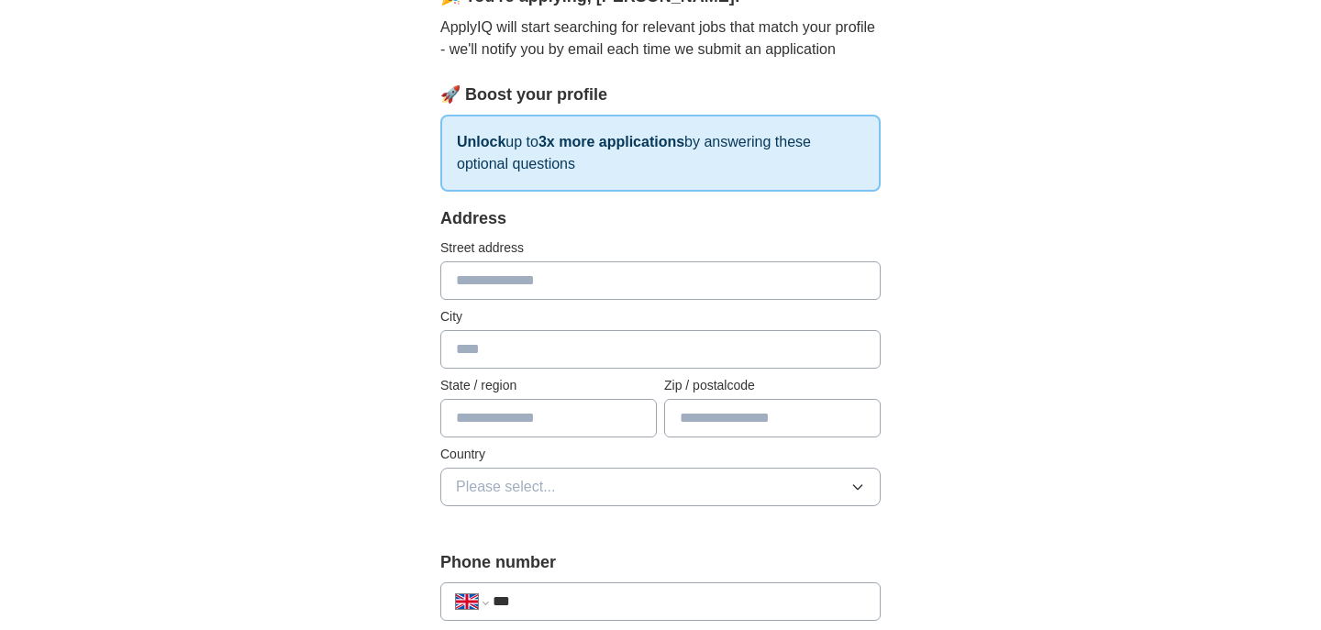
click at [552, 287] on input "text" at bounding box center [660, 280] width 440 height 39
type input "**********"
type input "*******"
type input "**********"
type input "*******"
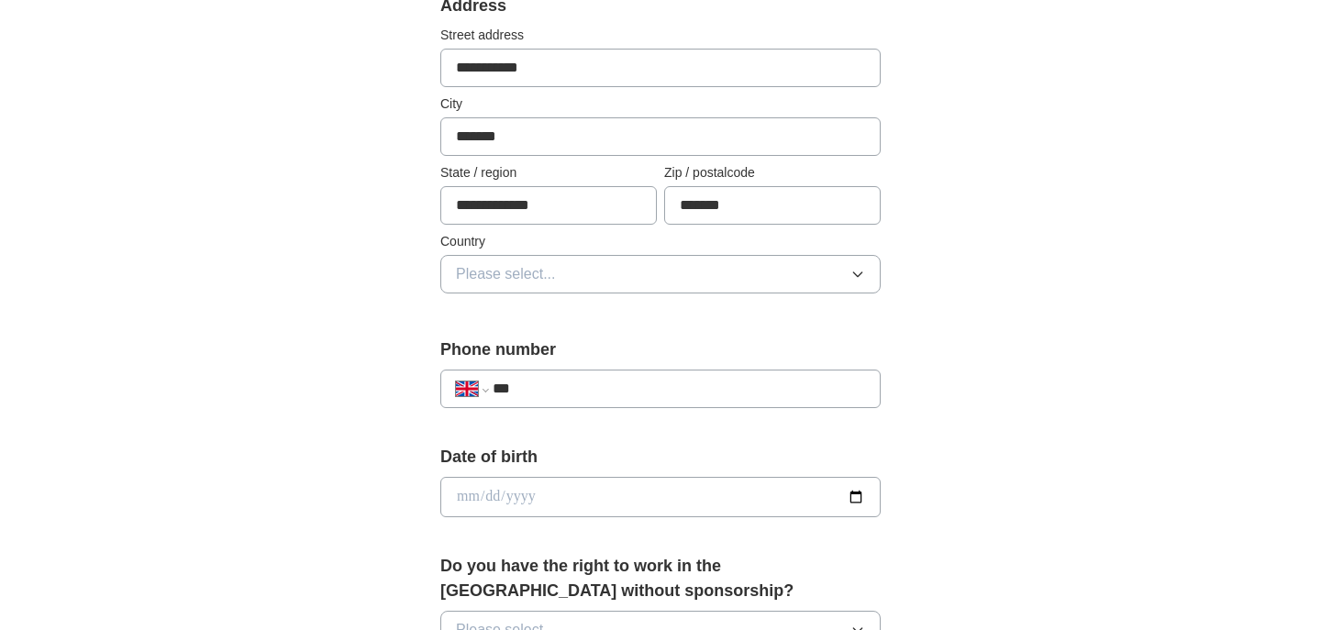
scroll to position [427, 0]
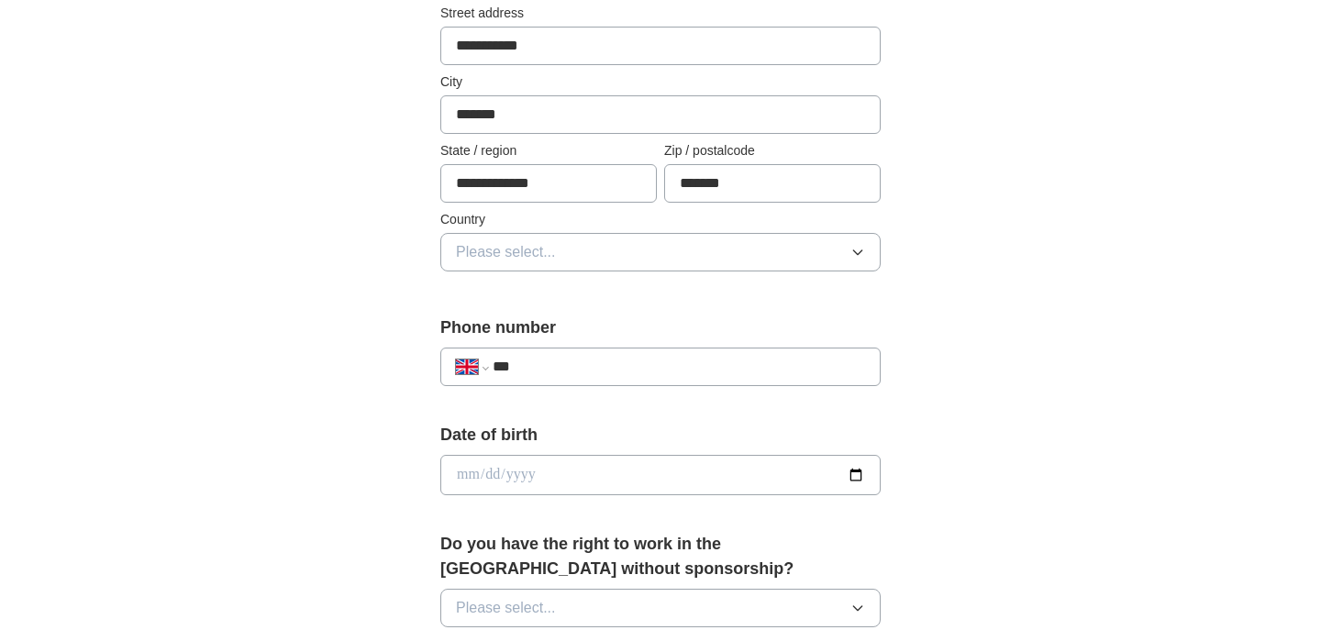
click at [828, 253] on button "Please select..." at bounding box center [660, 252] width 440 height 39
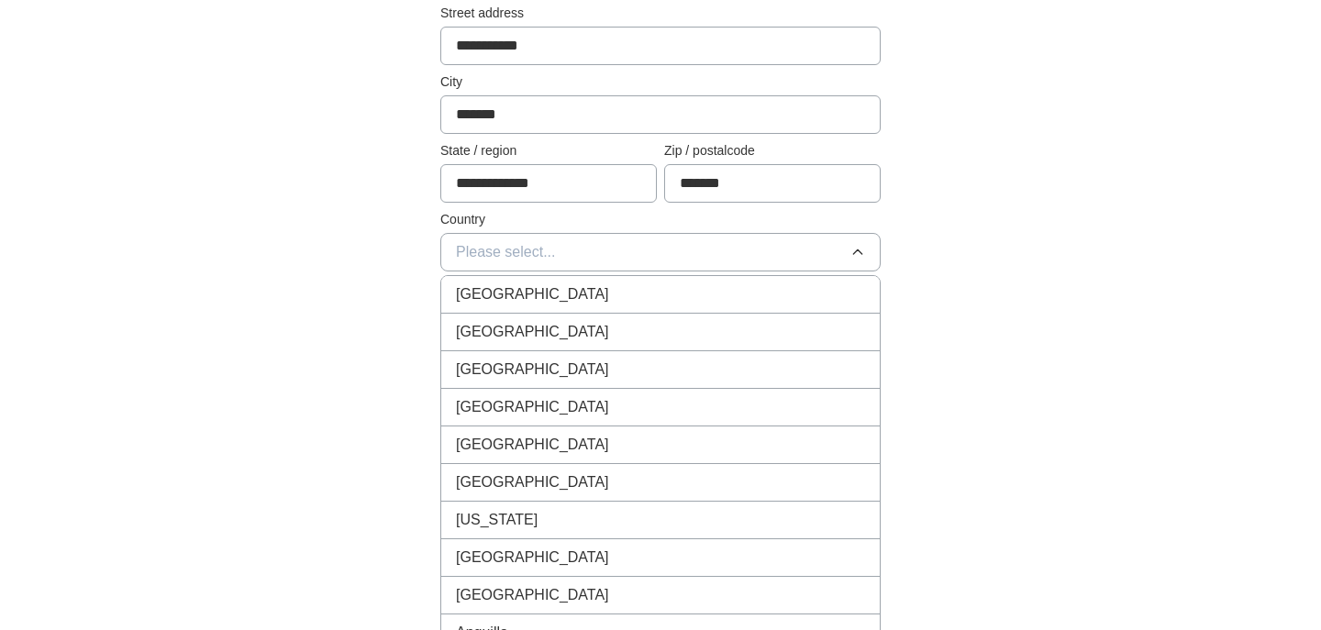
click at [639, 304] on div "[GEOGRAPHIC_DATA]" at bounding box center [660, 294] width 409 height 22
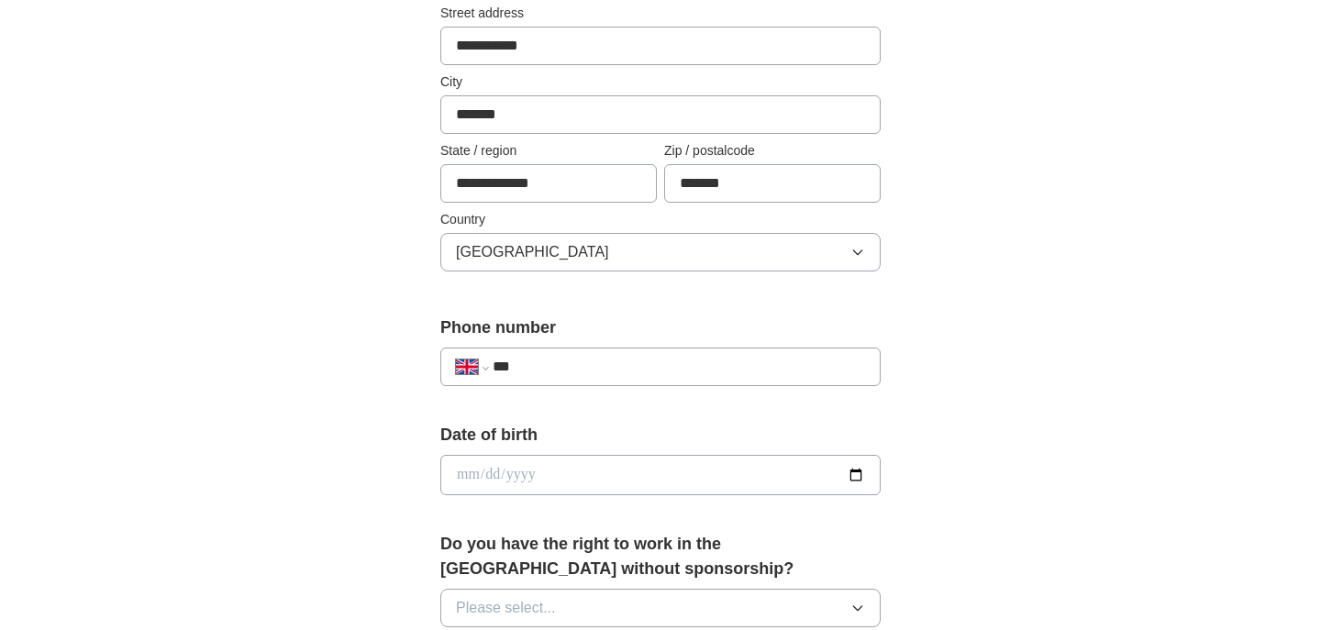
click at [647, 374] on input "***" at bounding box center [678, 367] width 372 height 22
type input "**********"
click at [604, 462] on input "date" at bounding box center [660, 475] width 440 height 40
type input "**********"
click at [999, 440] on div "**********" at bounding box center [660, 451] width 1174 height 1645
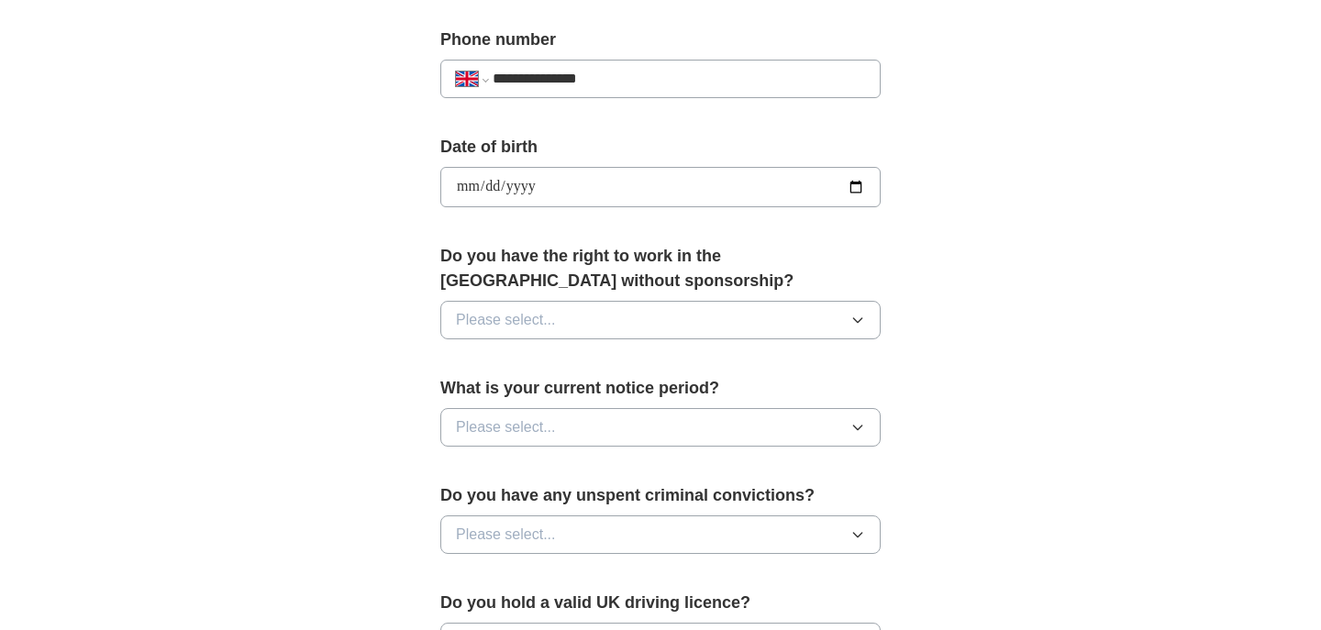
scroll to position [717, 0]
click at [836, 315] on button "Please select..." at bounding box center [660, 318] width 440 height 39
click at [695, 362] on div "Yes" at bounding box center [660, 360] width 409 height 22
click at [752, 426] on button "Please select..." at bounding box center [660, 425] width 440 height 39
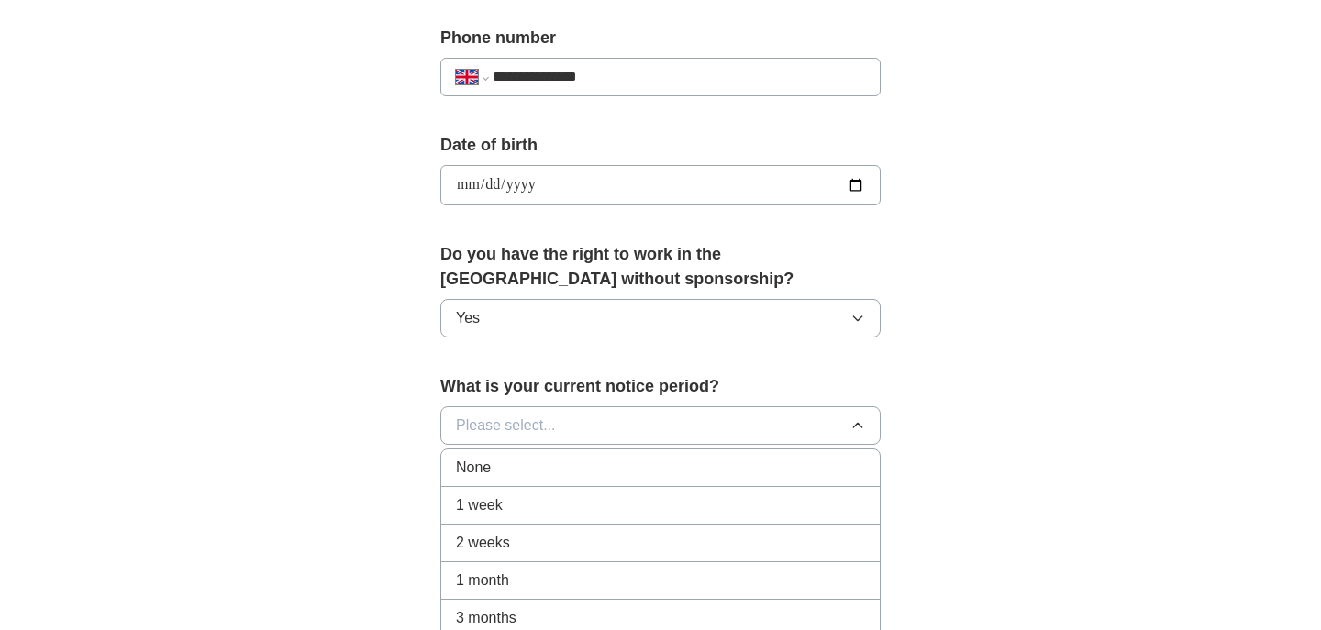
click at [656, 470] on div "None" at bounding box center [660, 468] width 409 height 22
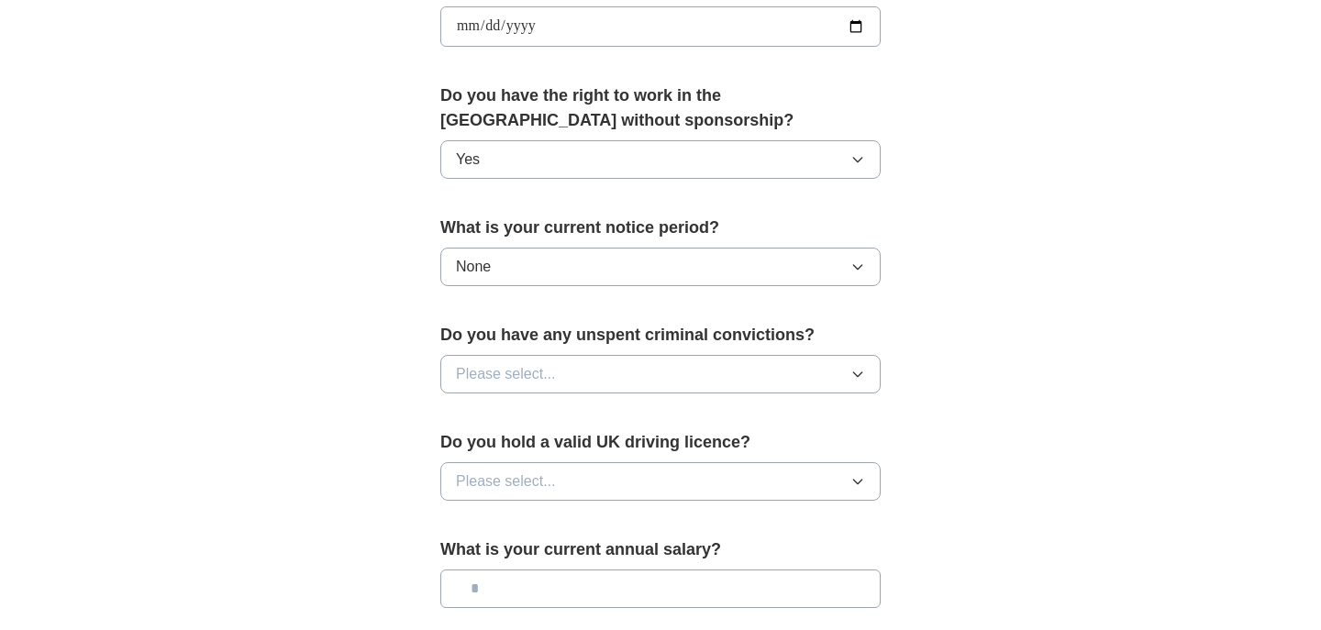
scroll to position [903, 0]
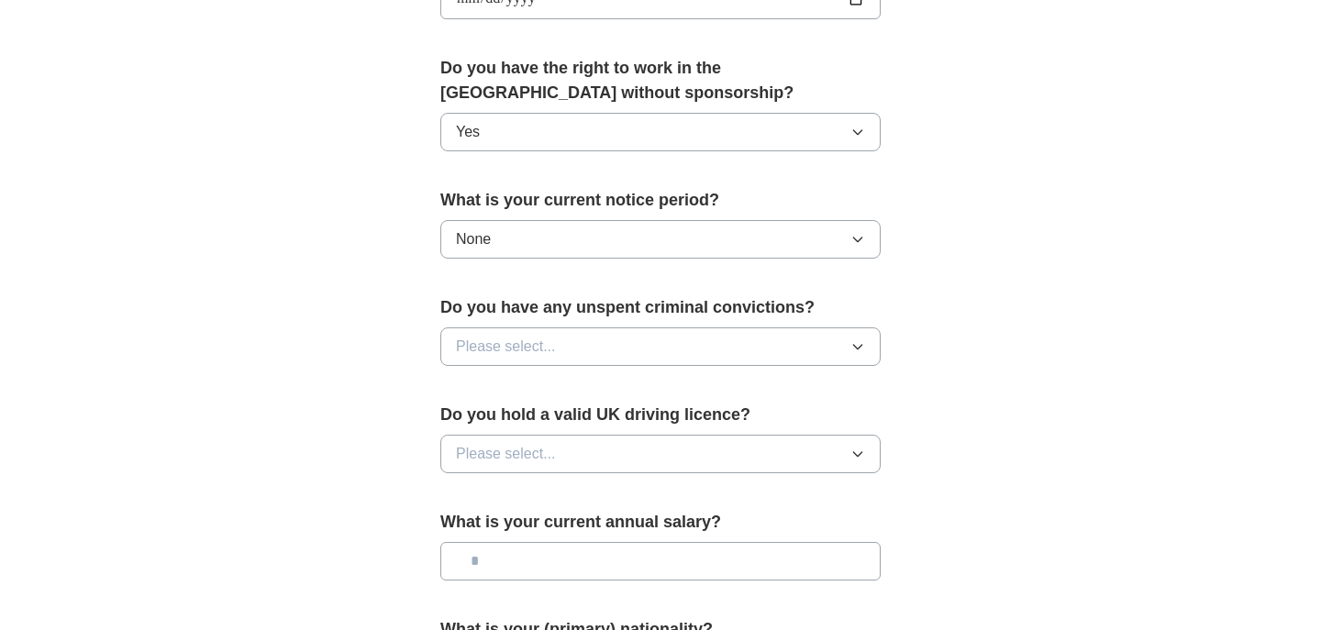
click at [844, 356] on button "Please select..." at bounding box center [660, 346] width 440 height 39
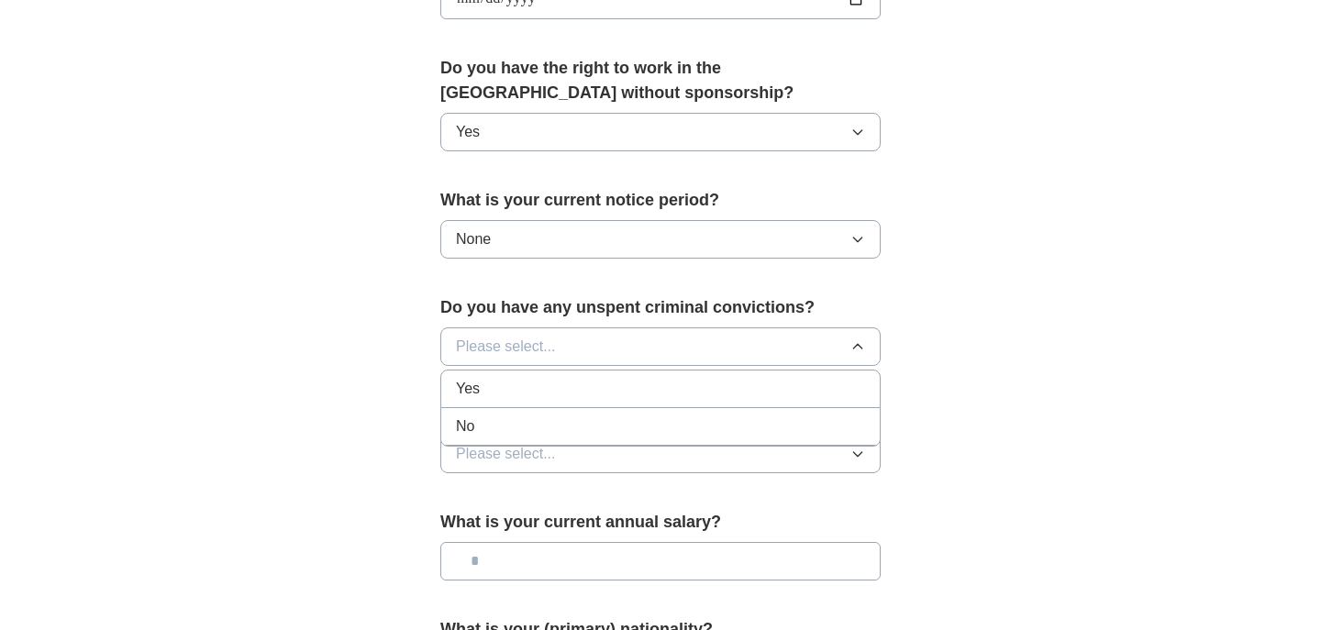
click at [708, 437] on div "No" at bounding box center [660, 426] width 409 height 22
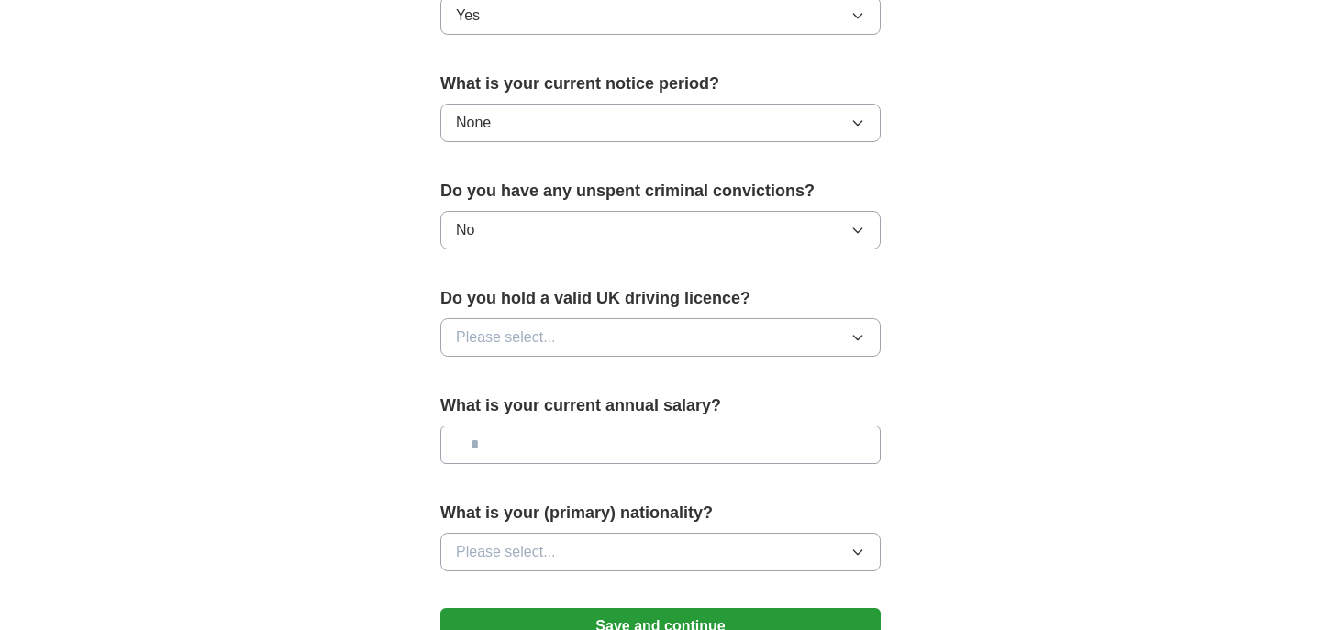
scroll to position [1062, 0]
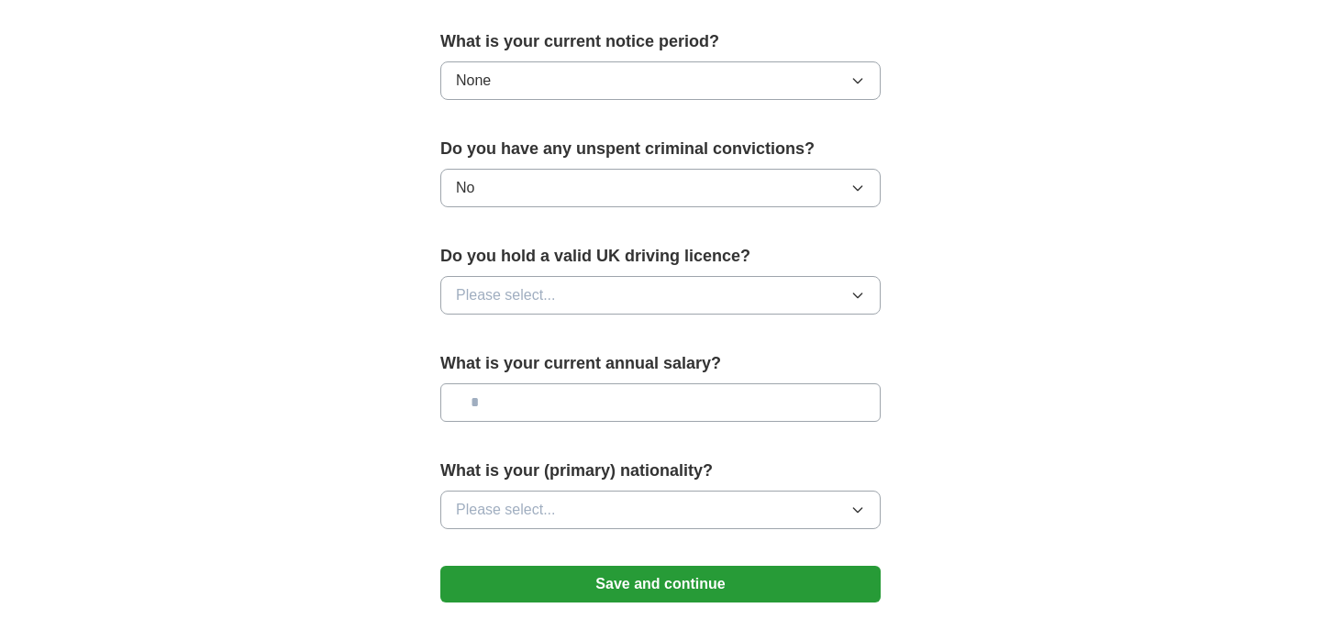
click at [820, 304] on button "Please select..." at bounding box center [660, 295] width 440 height 39
click at [759, 337] on div "Yes" at bounding box center [660, 337] width 409 height 22
click at [833, 405] on input "text" at bounding box center [660, 402] width 440 height 39
type input "********"
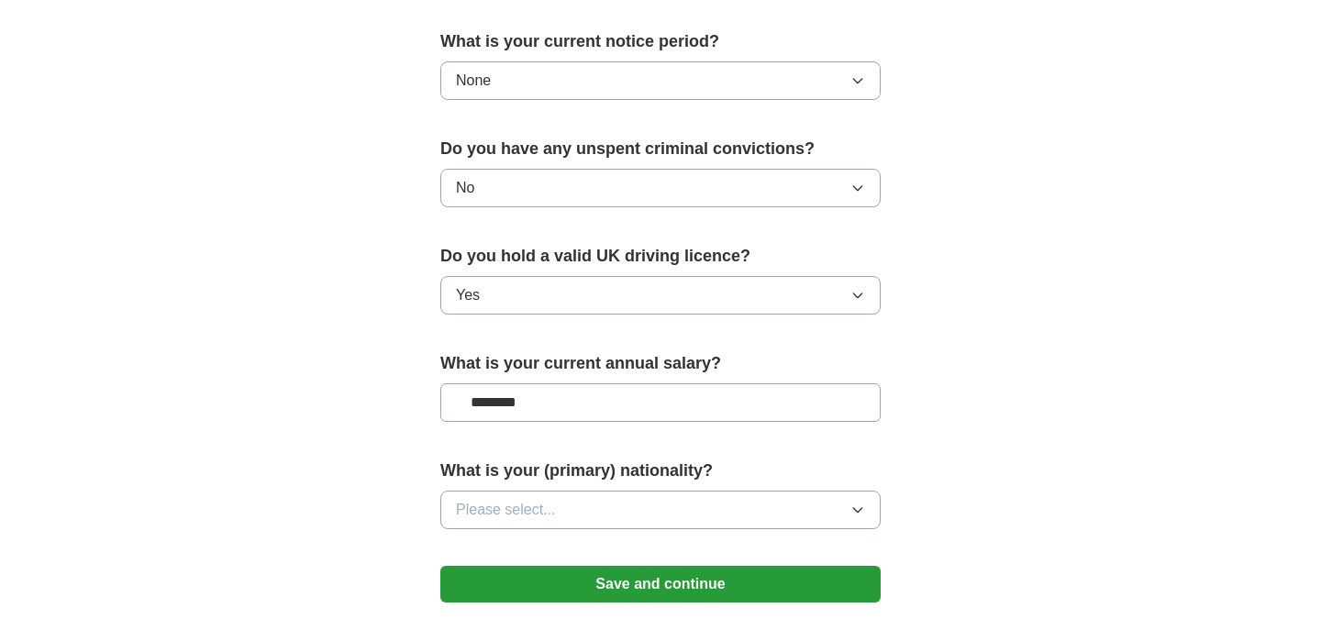
click at [824, 508] on button "Please select..." at bounding box center [660, 510] width 440 height 39
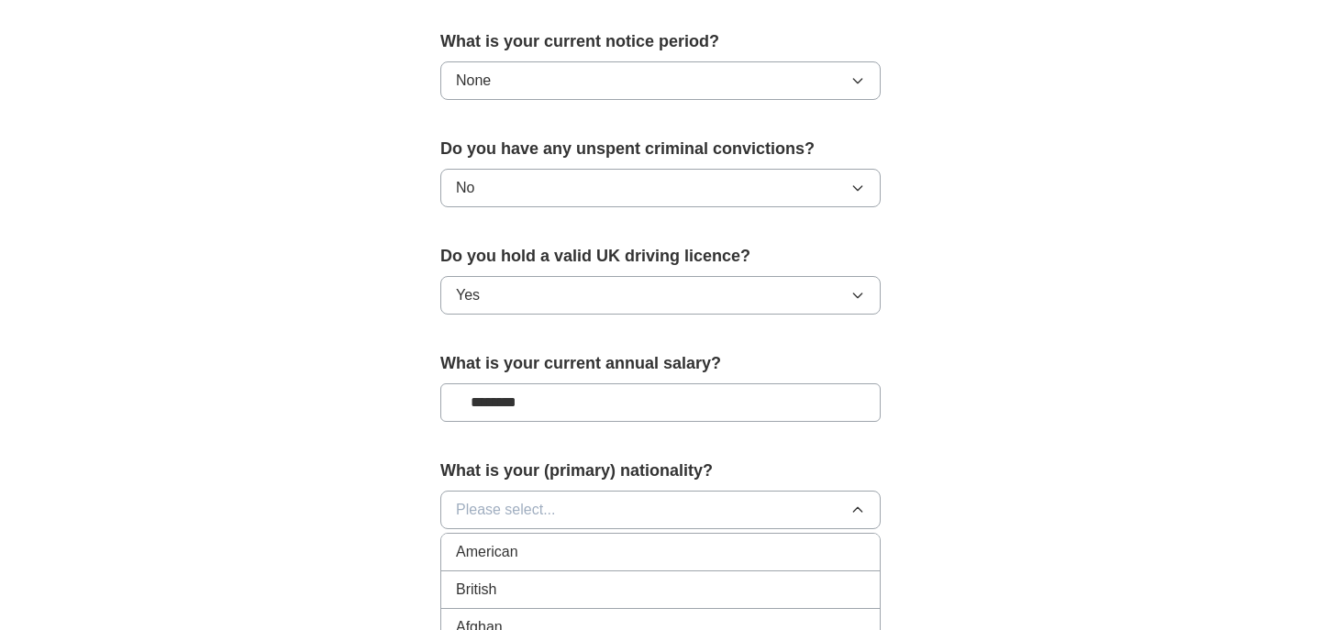
click at [588, 592] on div "British" at bounding box center [660, 590] width 409 height 22
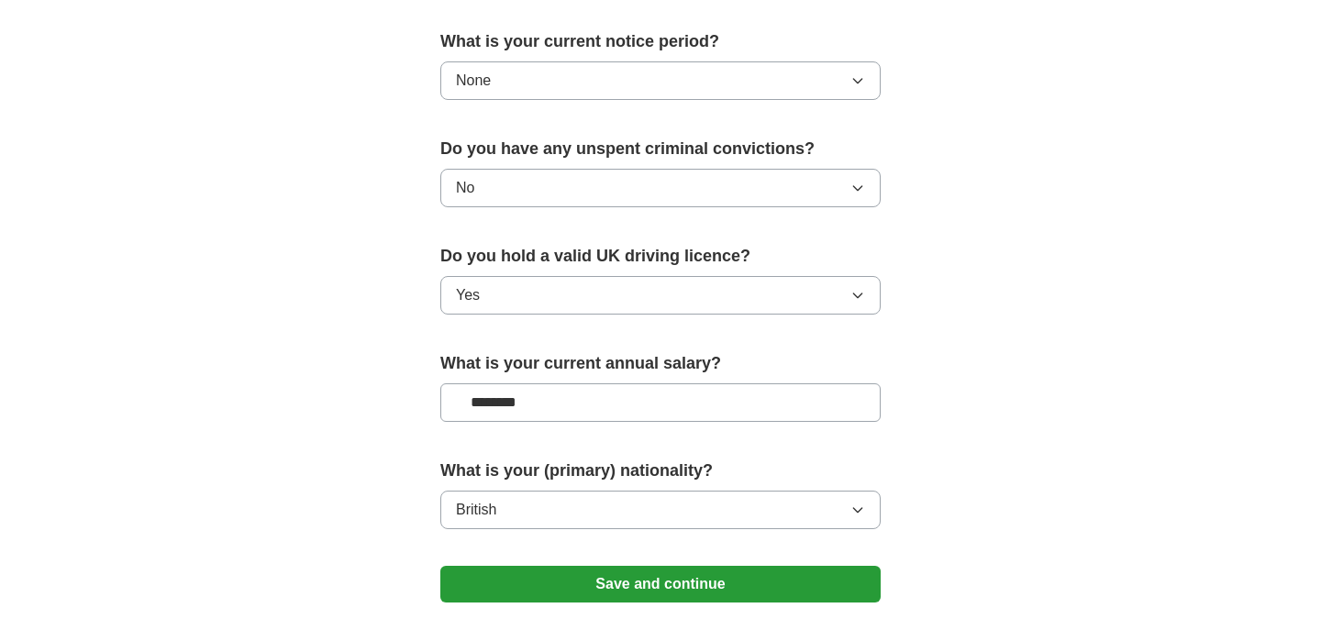
click at [711, 584] on button "Save and continue" at bounding box center [660, 584] width 440 height 37
